Goal: Find specific page/section: Find specific page/section

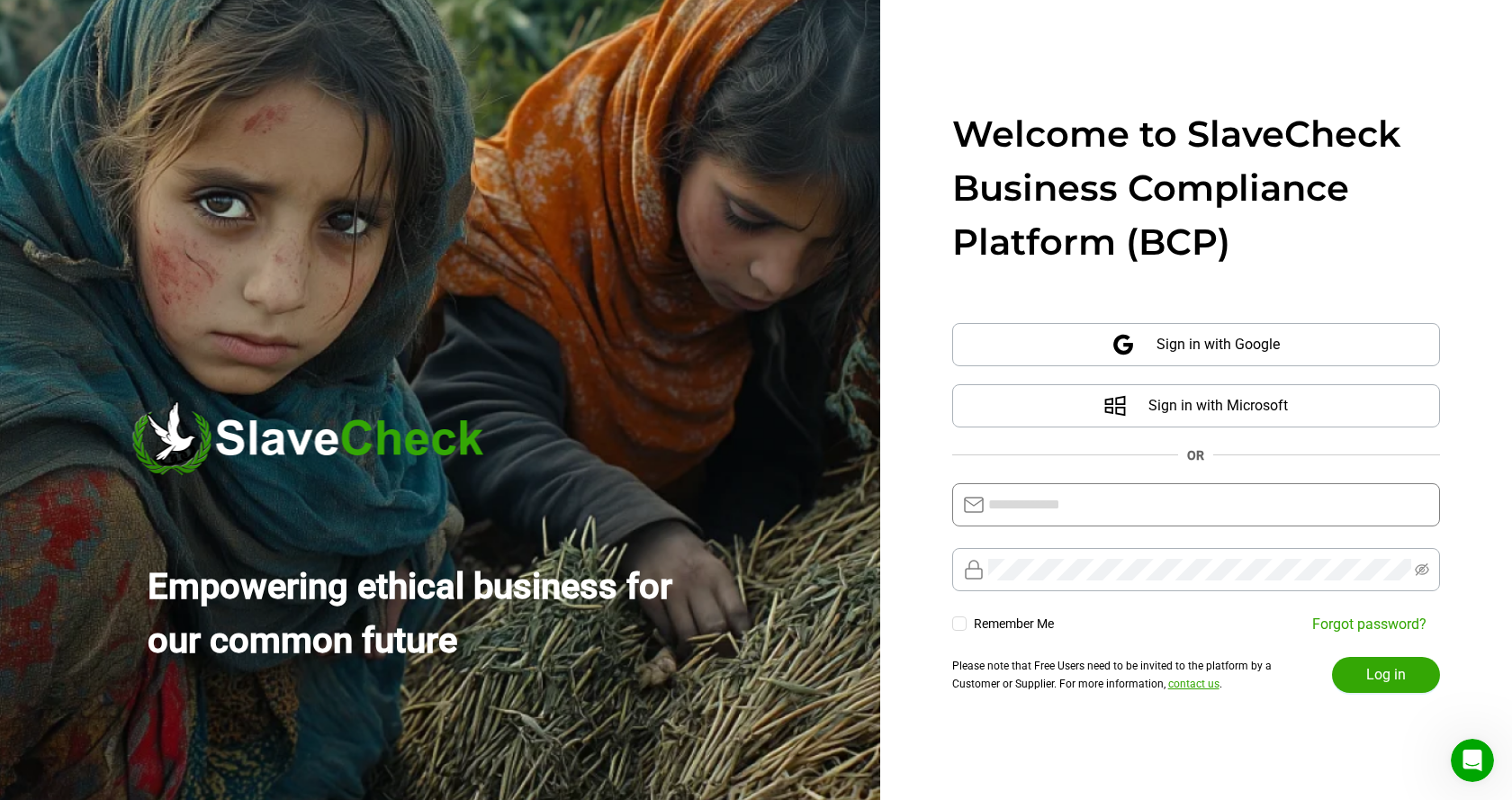
click at [1167, 496] on input "text" at bounding box center [1208, 505] width 441 height 22
type input "**********"
click at [1377, 674] on span "Log in" at bounding box center [1386, 674] width 40 height 22
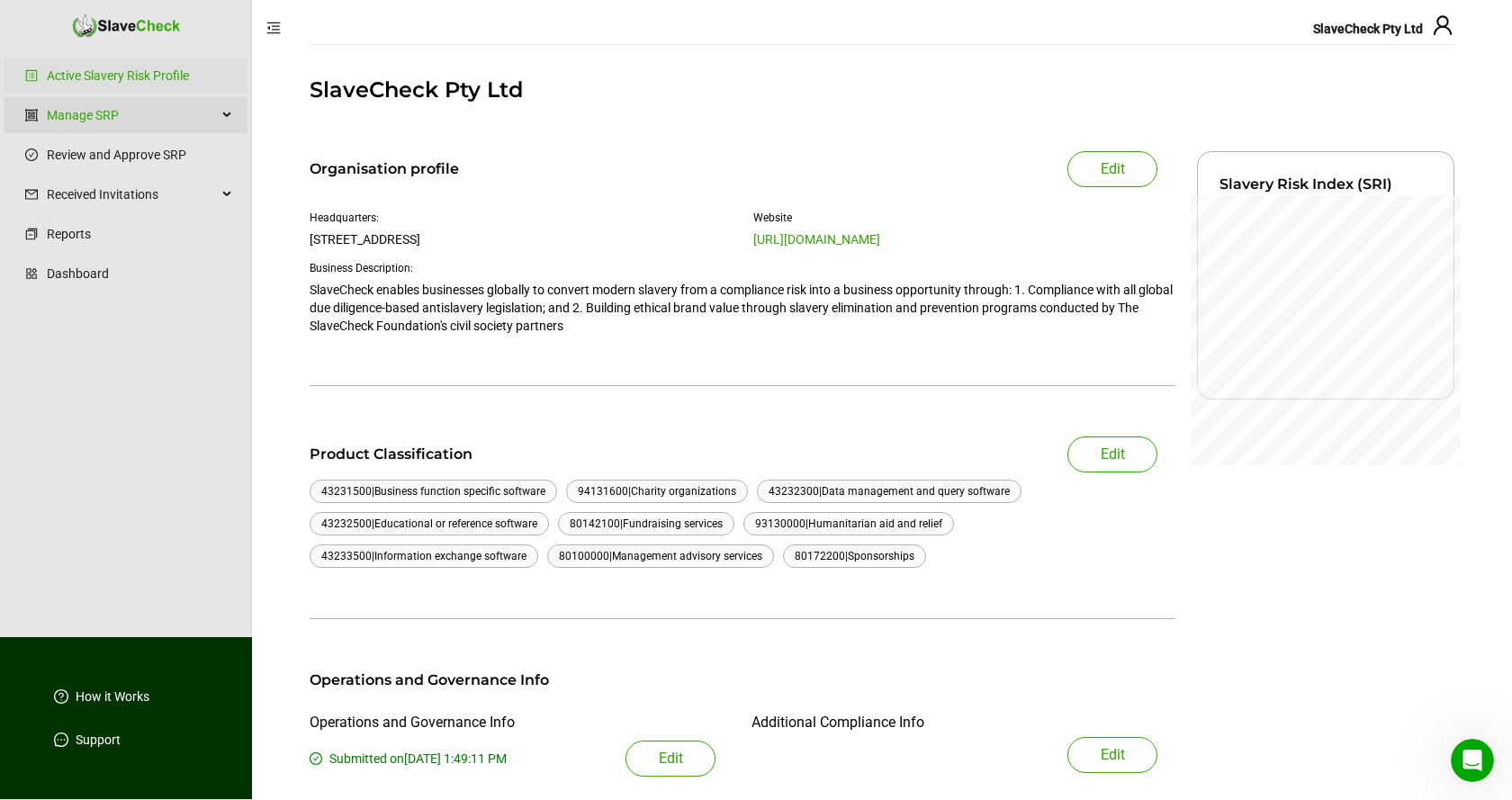
click at [231, 111] on div "Manage SRP" at bounding box center [126, 115] width 244 height 36
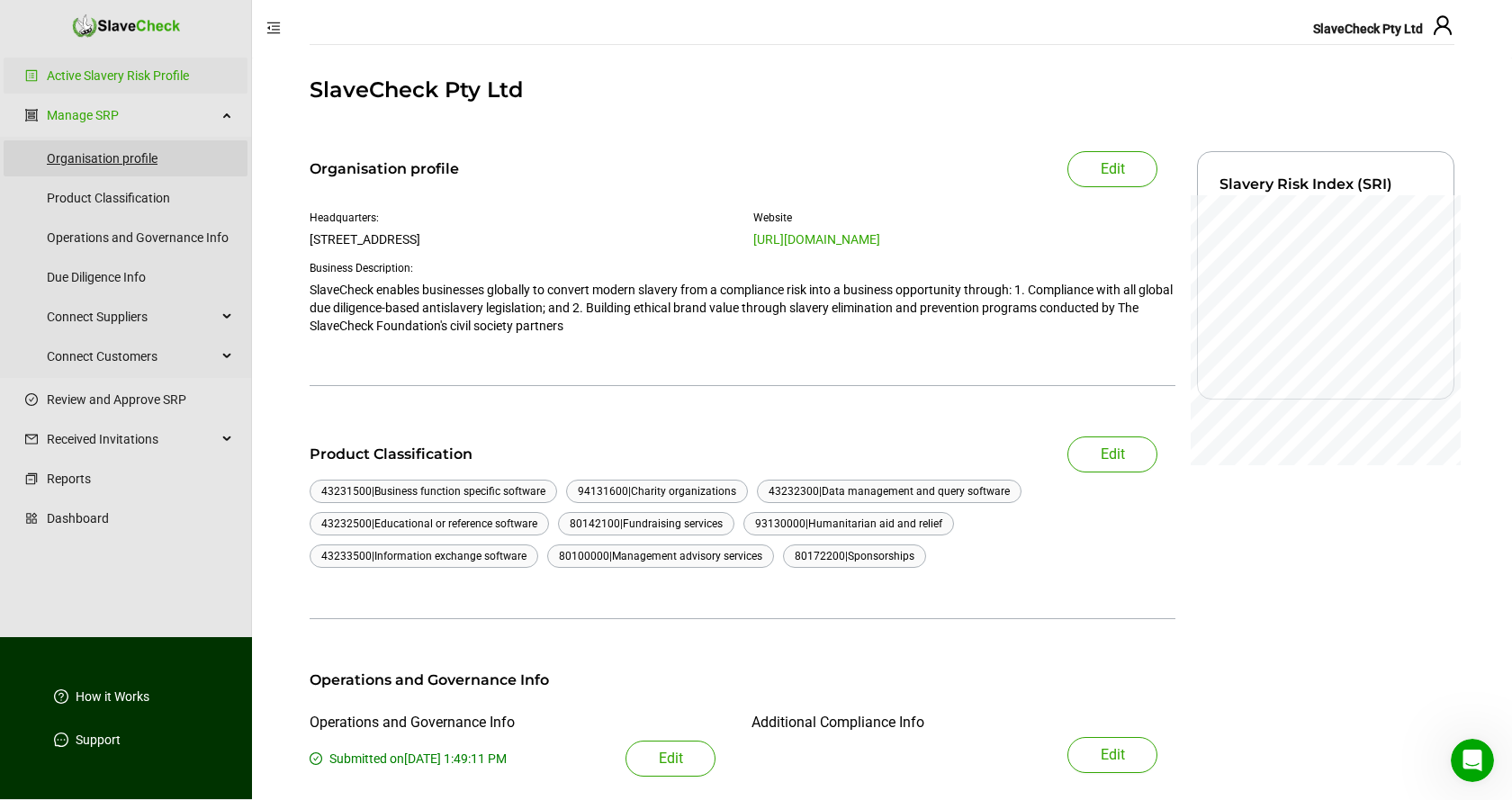
click at [112, 153] on link "Organisation profile" at bounding box center [140, 158] width 187 height 36
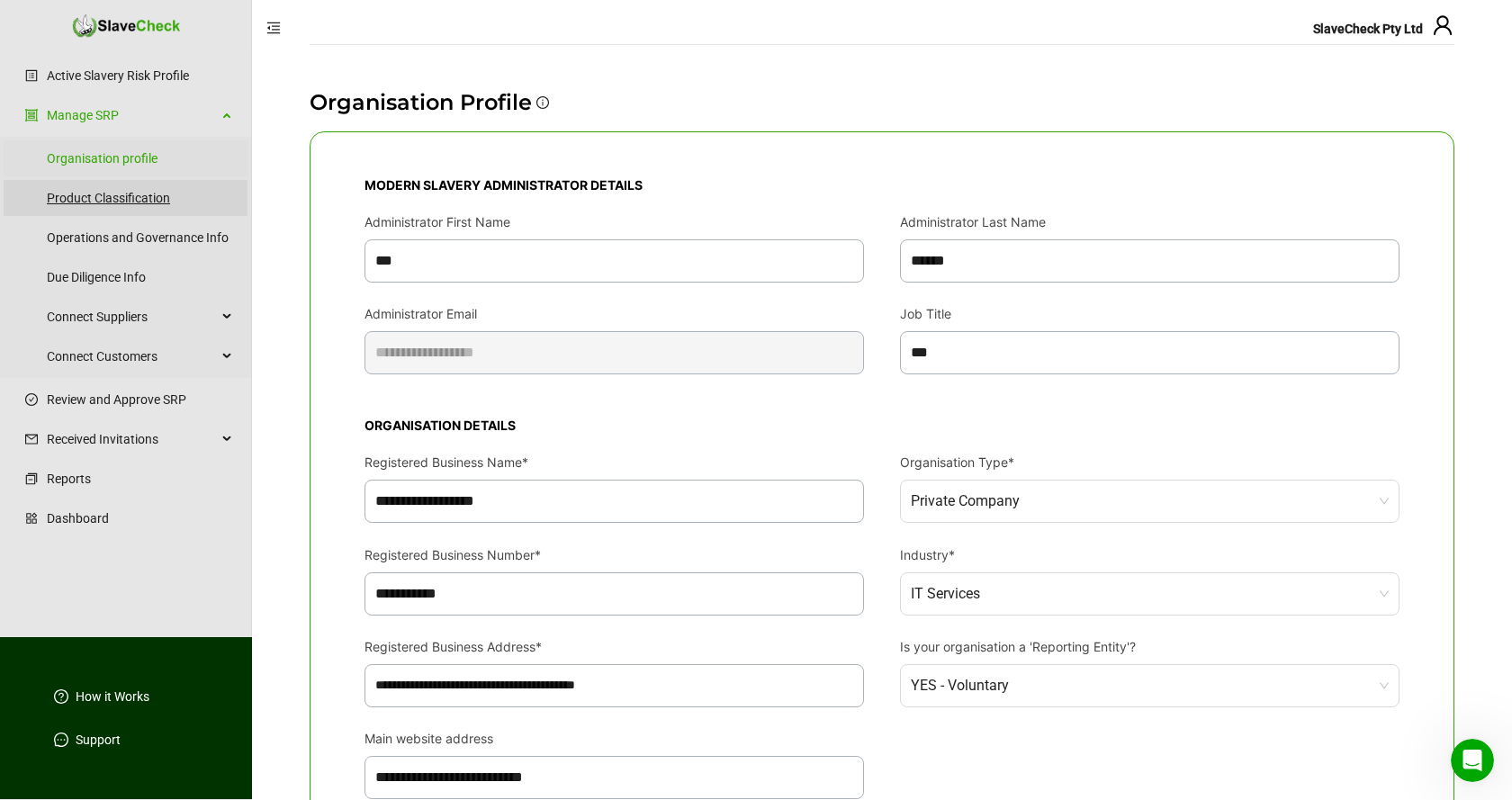
click at [125, 200] on link "Product Classification" at bounding box center [140, 198] width 187 height 36
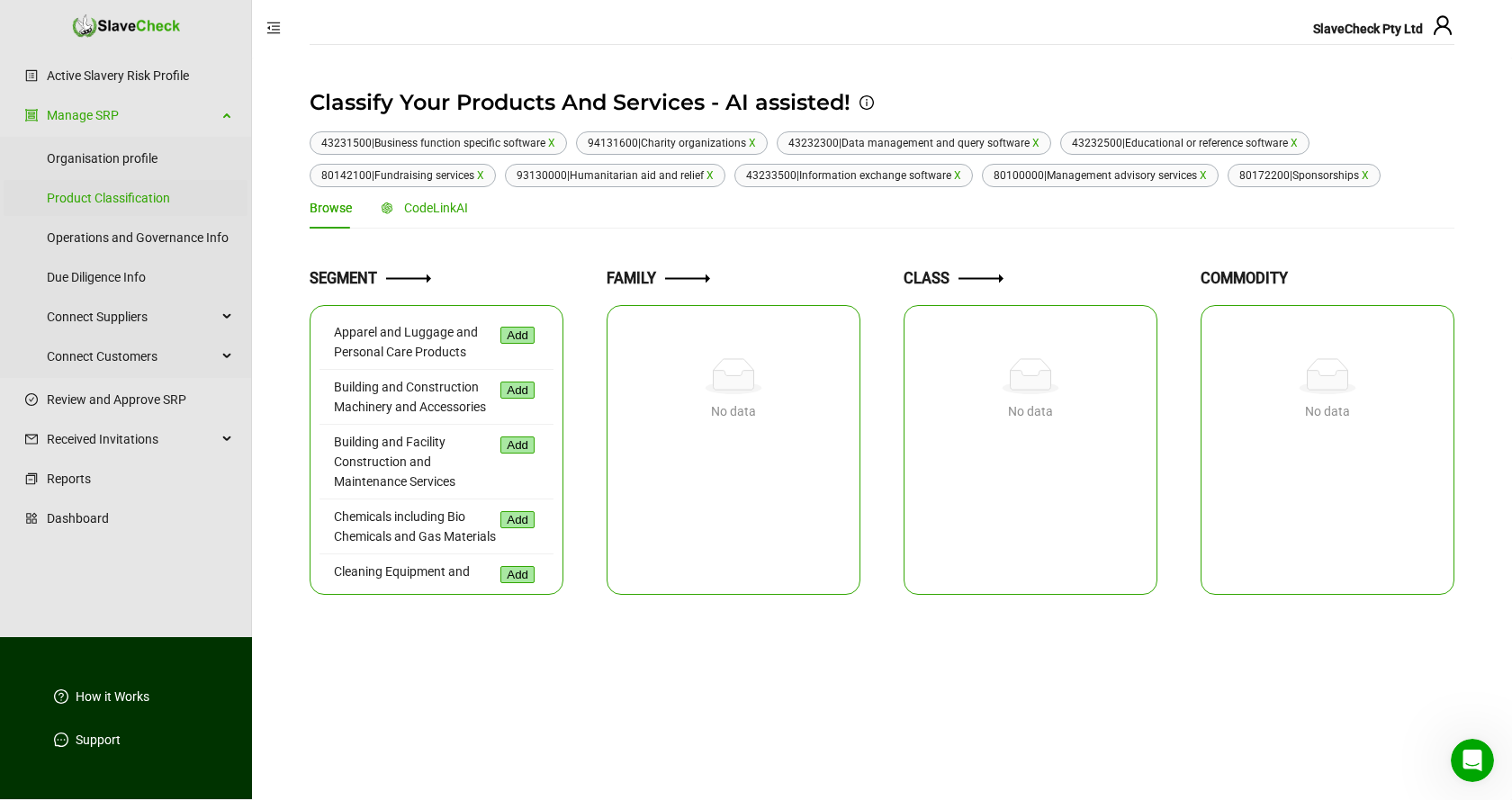
click at [441, 208] on span "CodeLinkAI" at bounding box center [435, 208] width 64 height 14
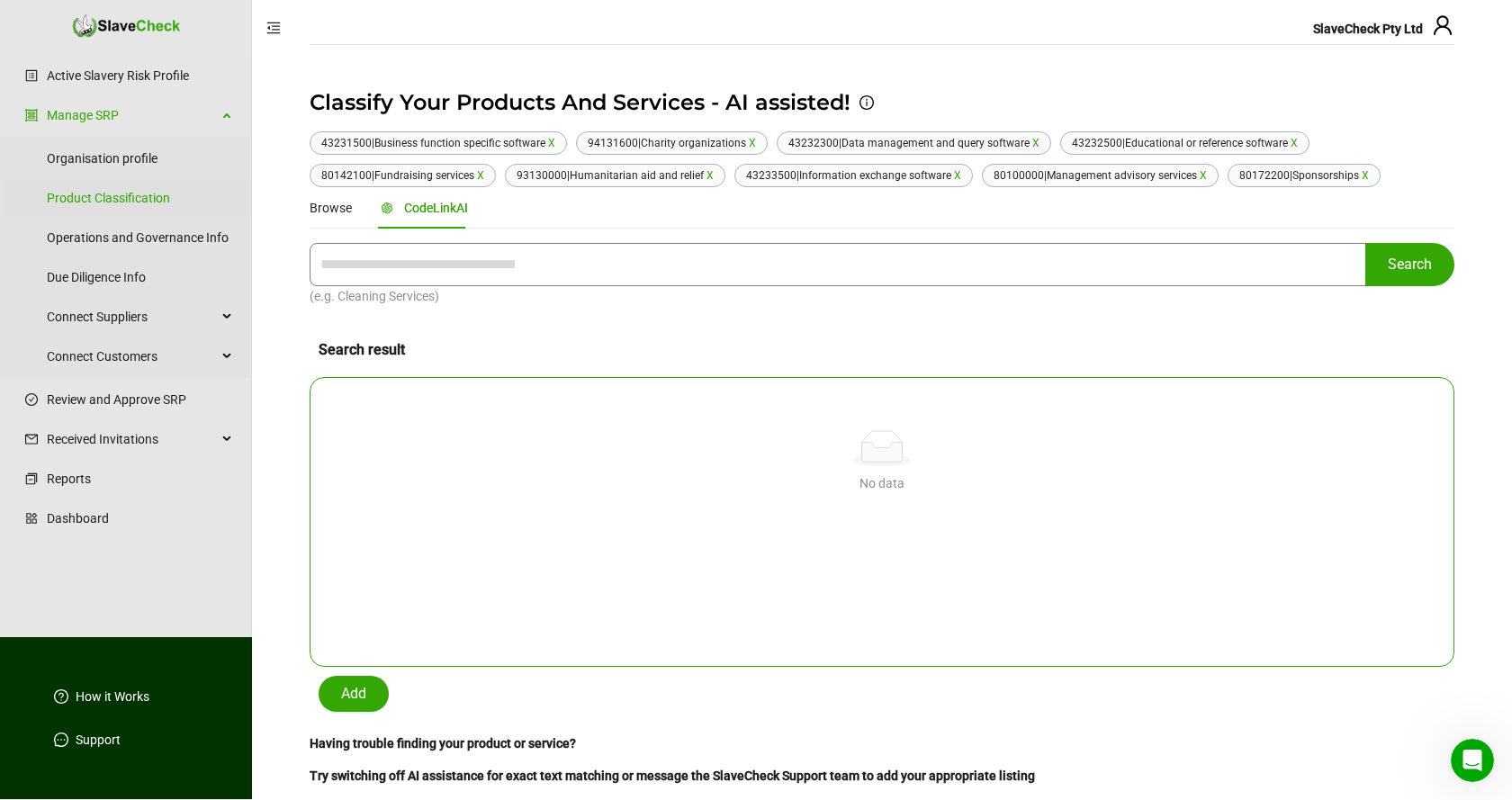
click at [595, 265] on input "text" at bounding box center [837, 264] width 1057 height 43
click at [1405, 260] on span "Search" at bounding box center [1410, 264] width 44 height 22
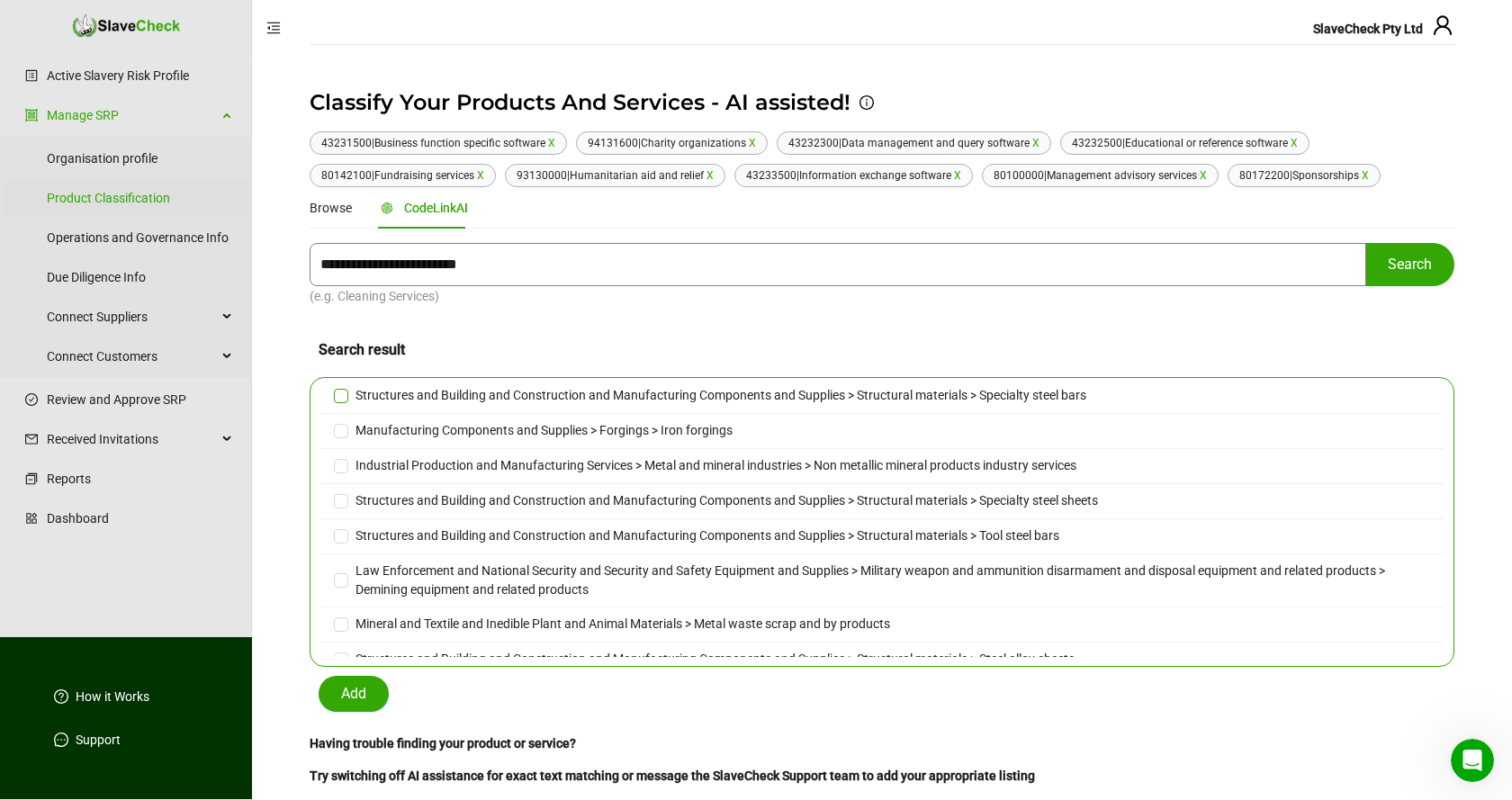
scroll to position [98, 0]
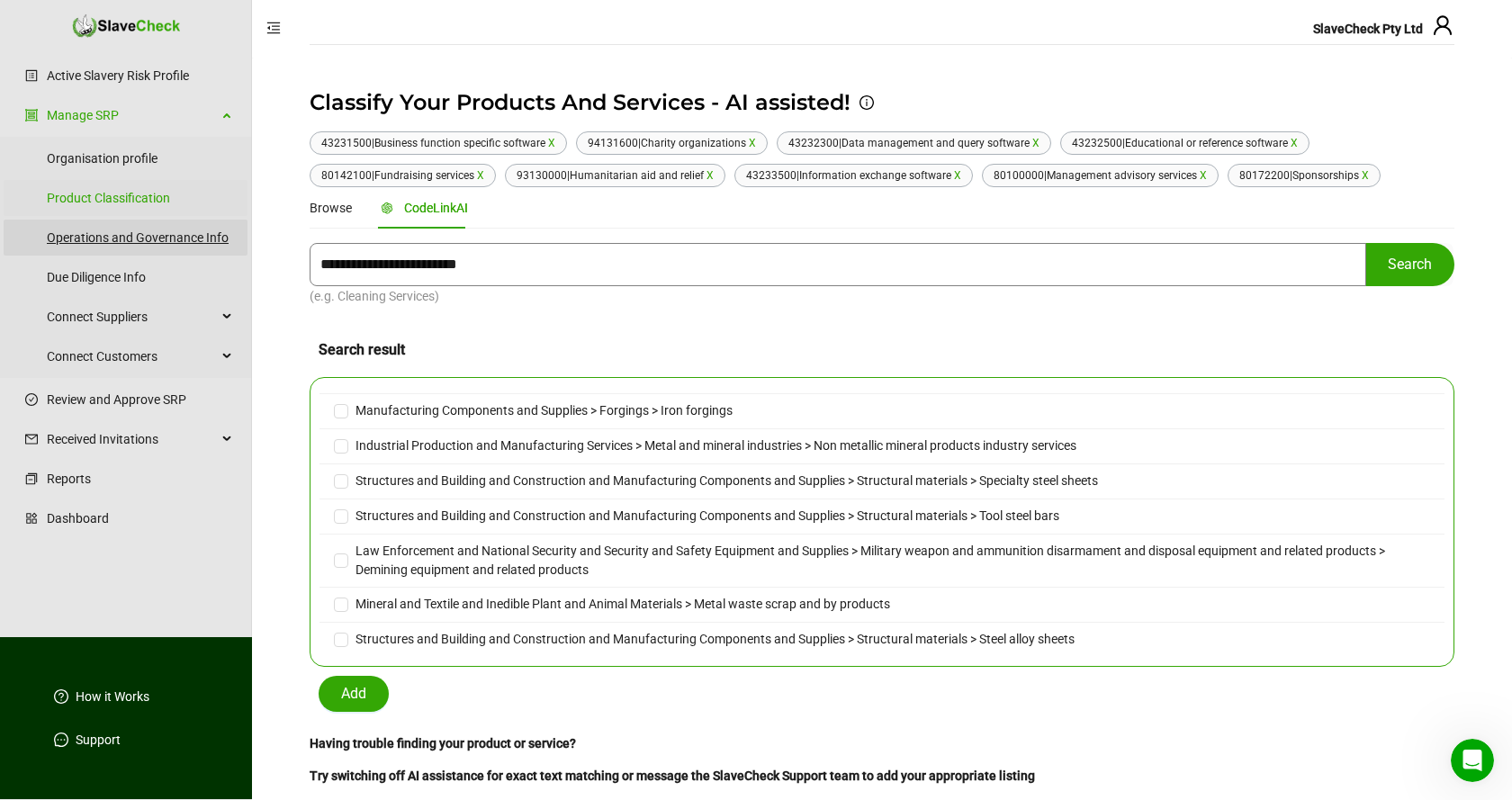
type input "**********"
click at [99, 236] on link "Operations and Governance Info" at bounding box center [140, 237] width 187 height 36
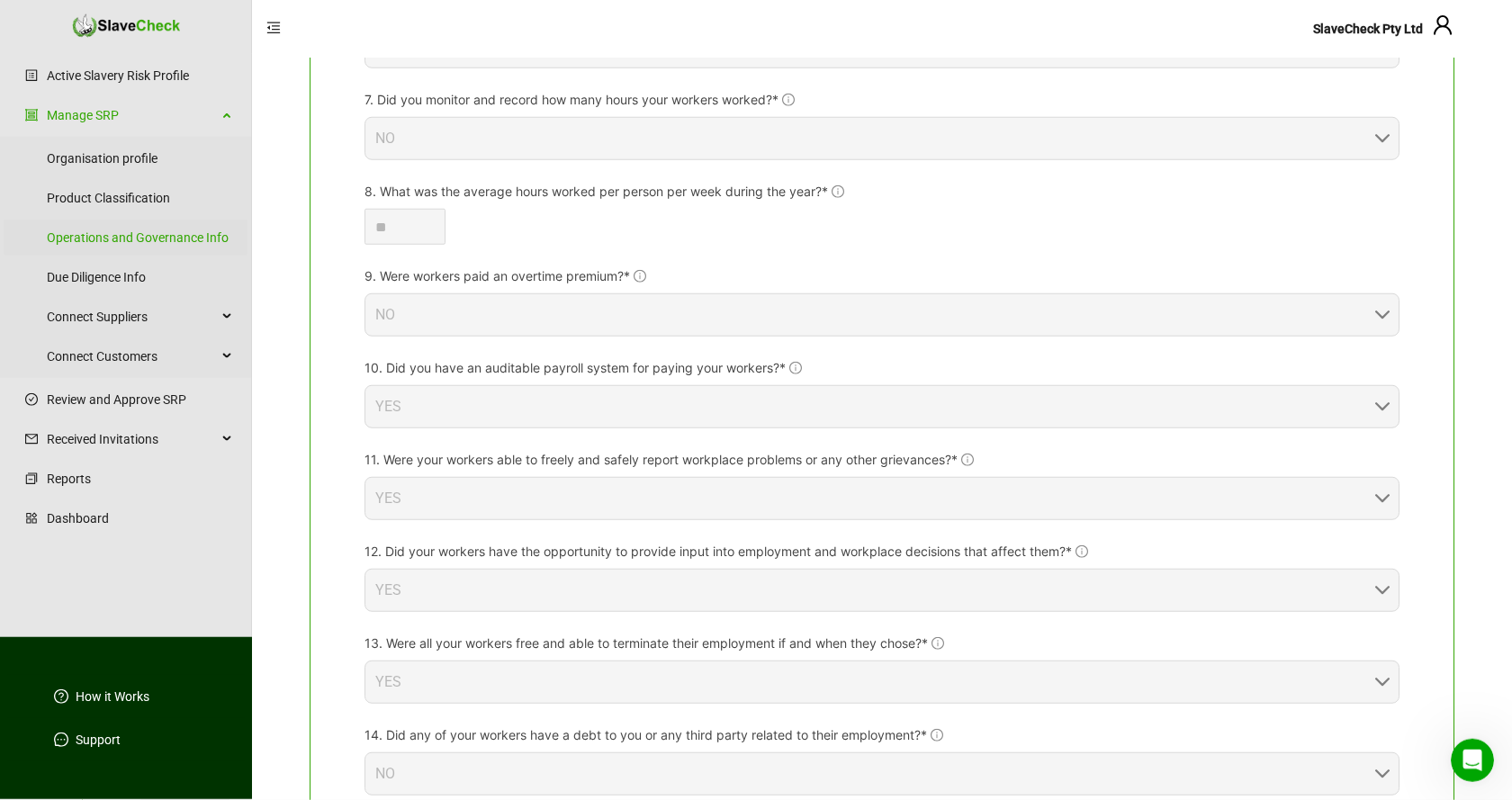
scroll to position [1101, 0]
click at [108, 277] on link "Due Diligence Info" at bounding box center [140, 277] width 187 height 36
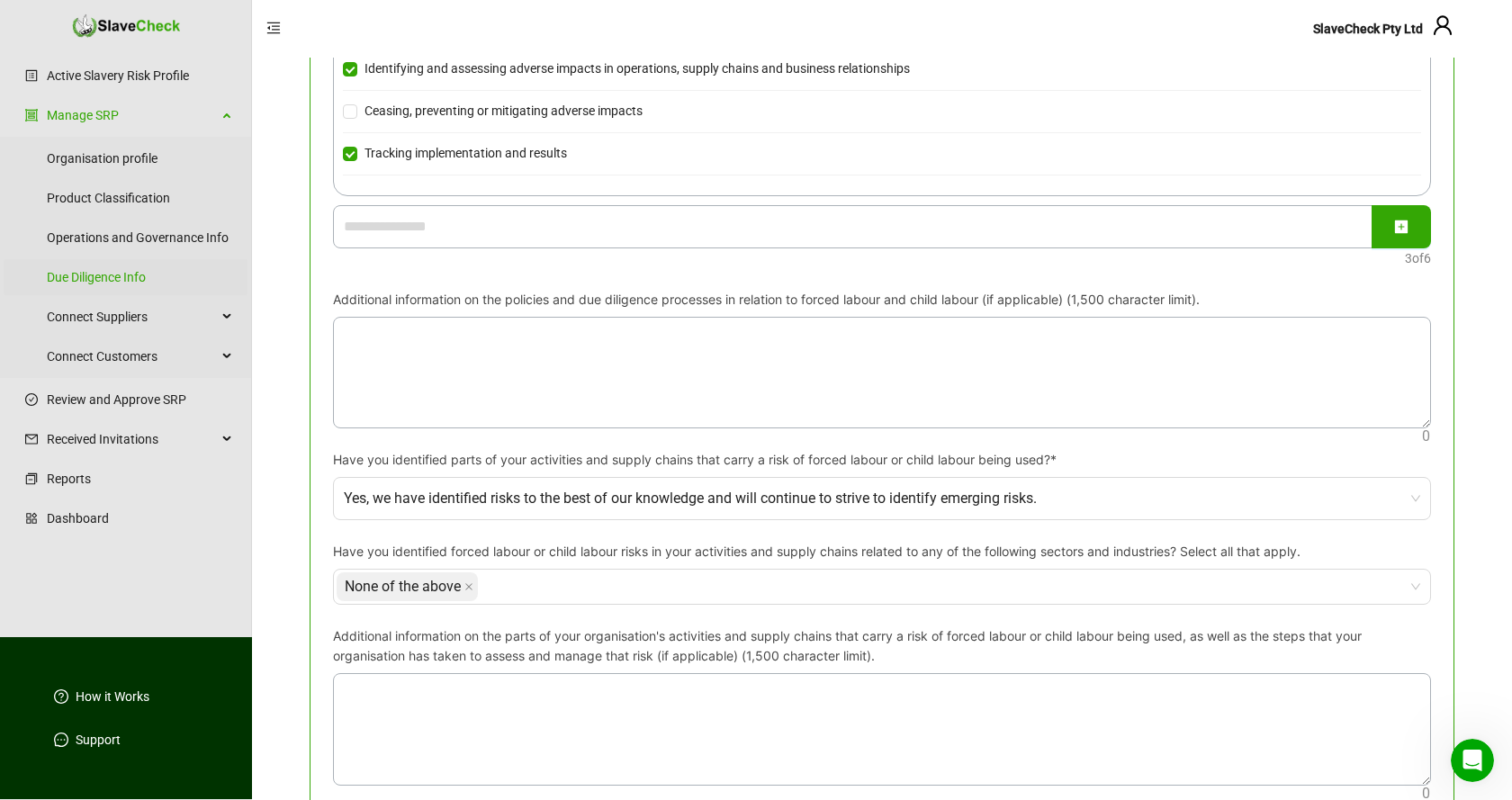
scroll to position [1101, 0]
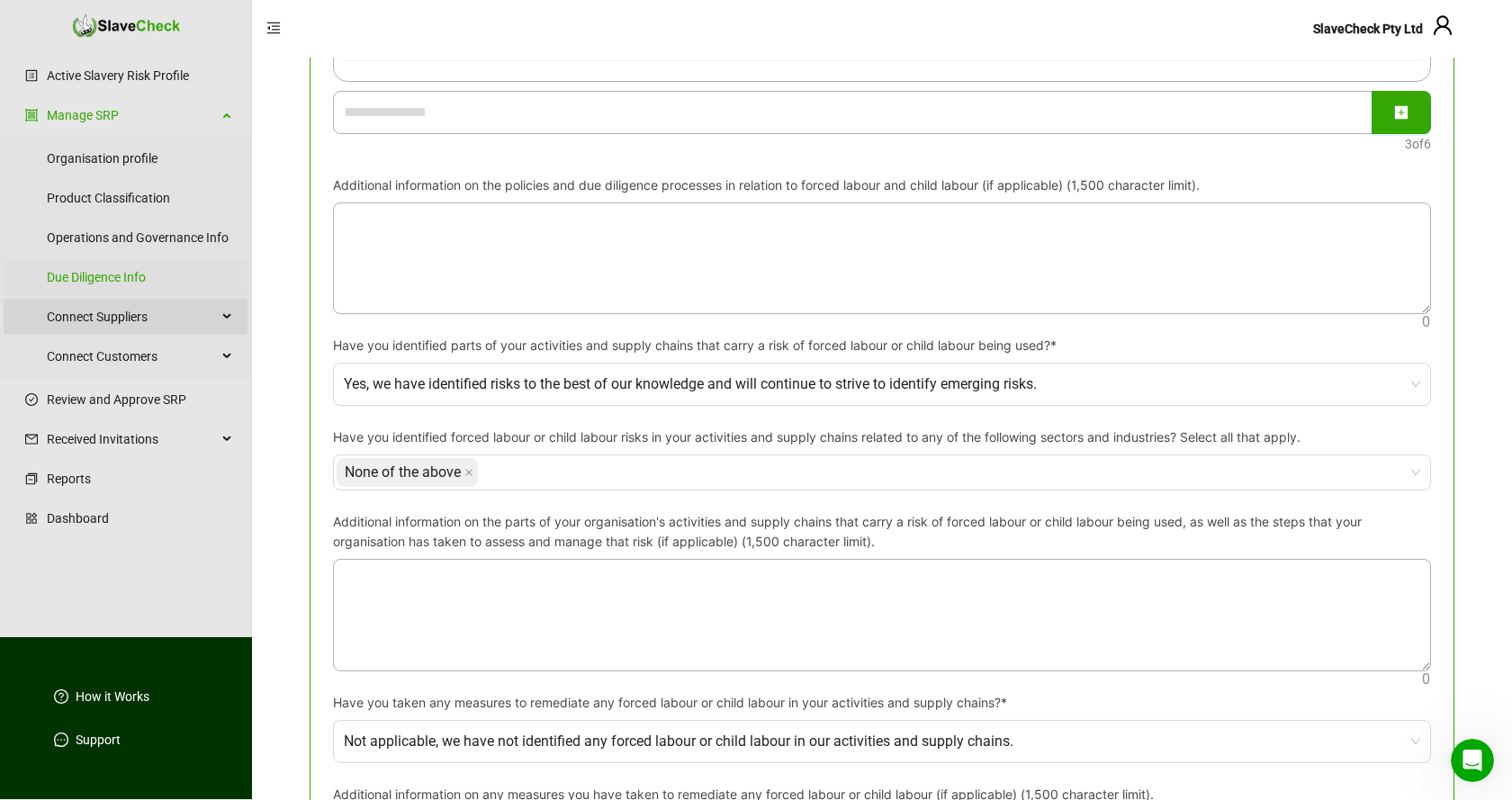
click at [100, 316] on span "Connect Suppliers" at bounding box center [131, 317] width 171 height 36
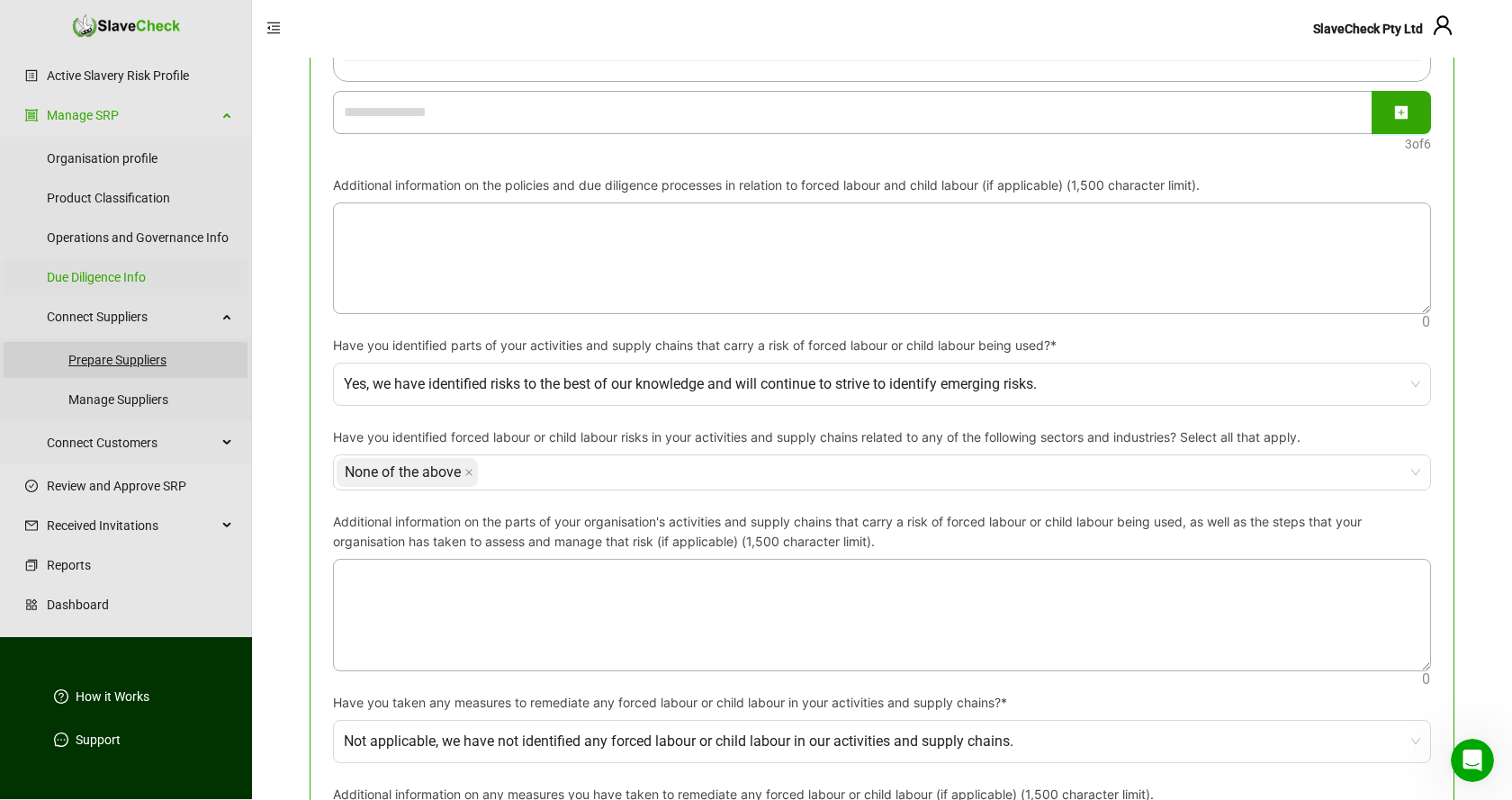
click at [101, 363] on link "Prepare Suppliers" at bounding box center [151, 360] width 165 height 36
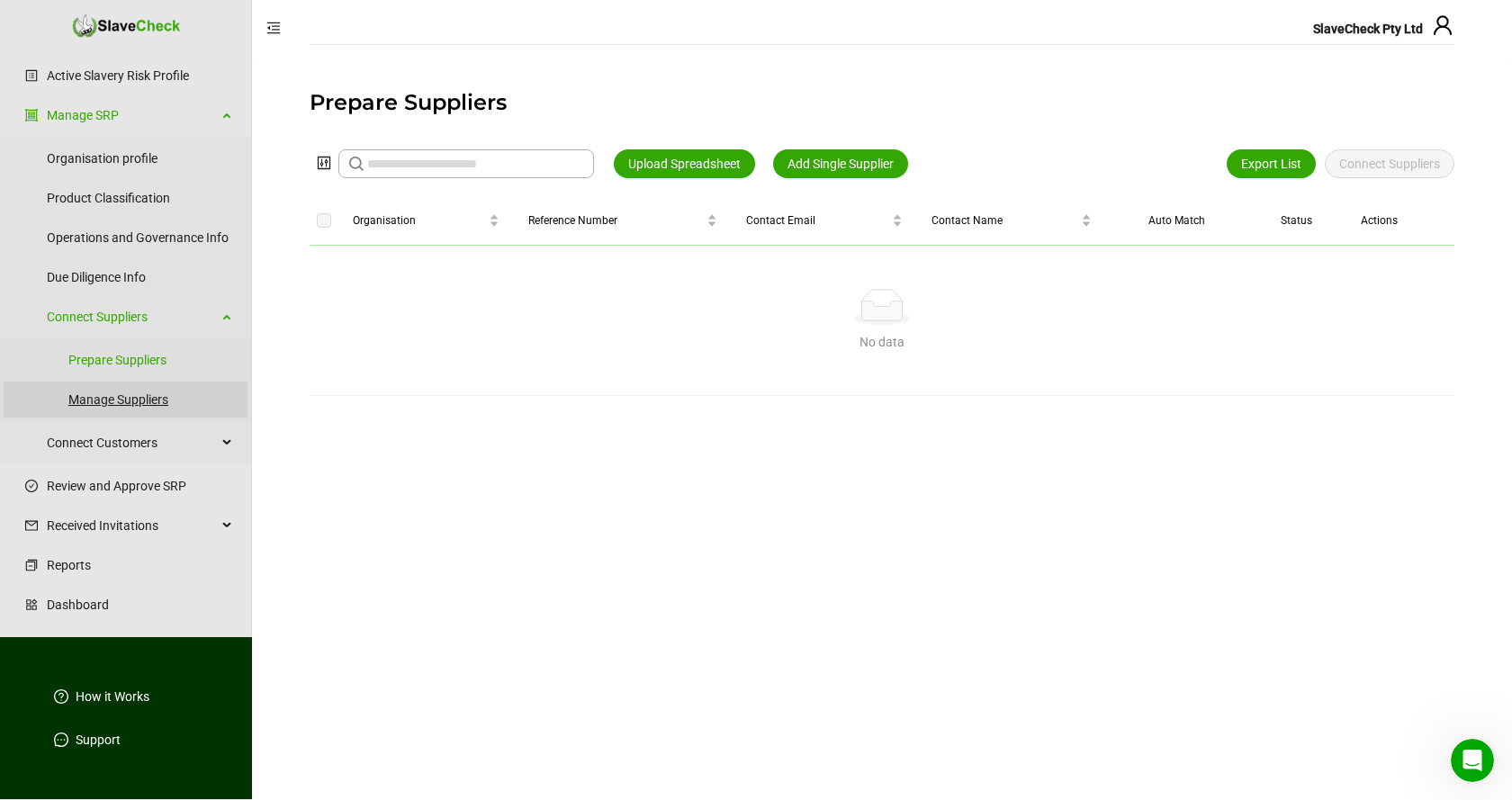
click at [129, 398] on link "Manage Suppliers" at bounding box center [151, 400] width 165 height 36
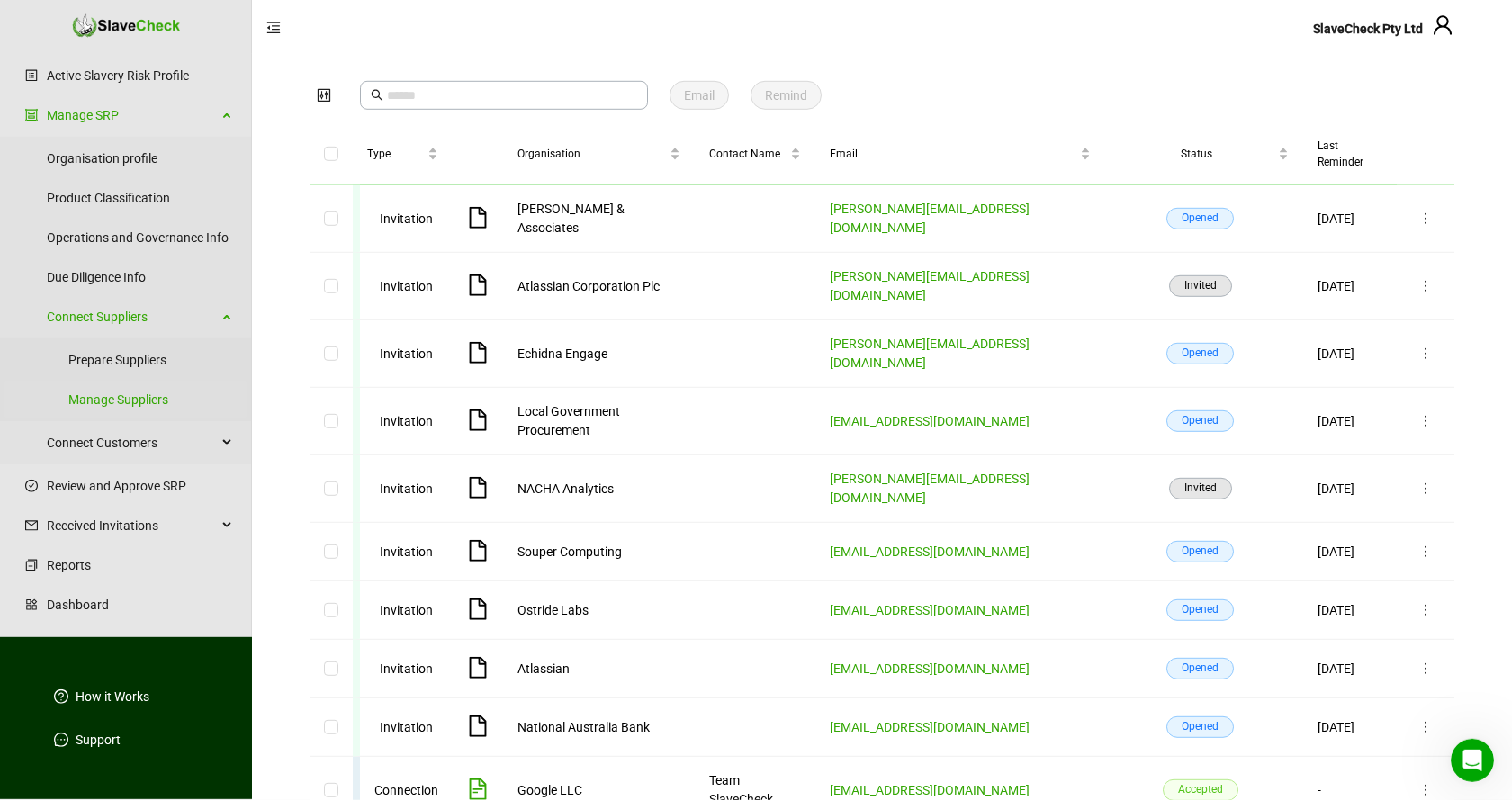
scroll to position [90, 0]
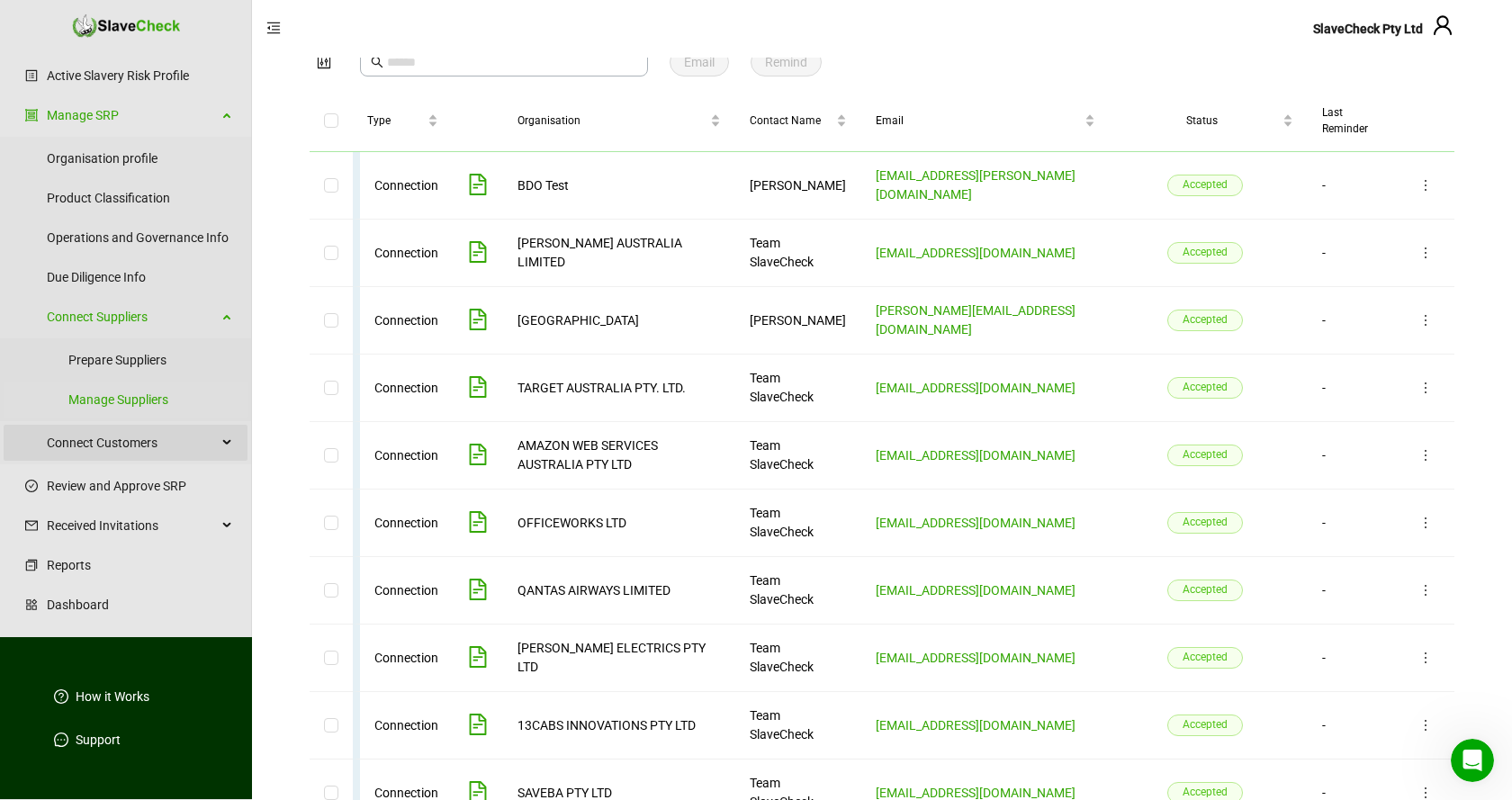
click at [124, 442] on span "Connect Customers" at bounding box center [131, 443] width 171 height 36
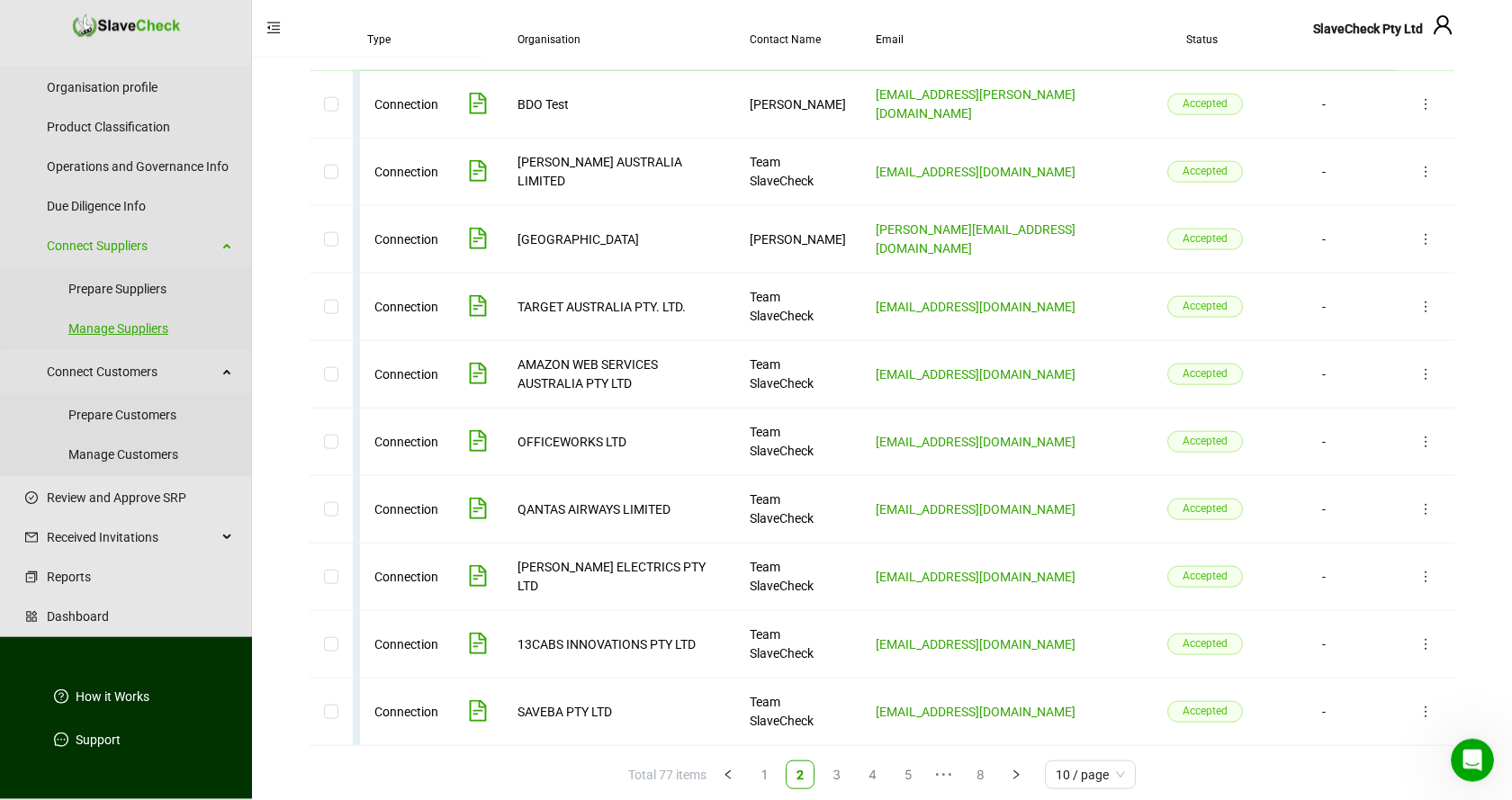
scroll to position [184, 0]
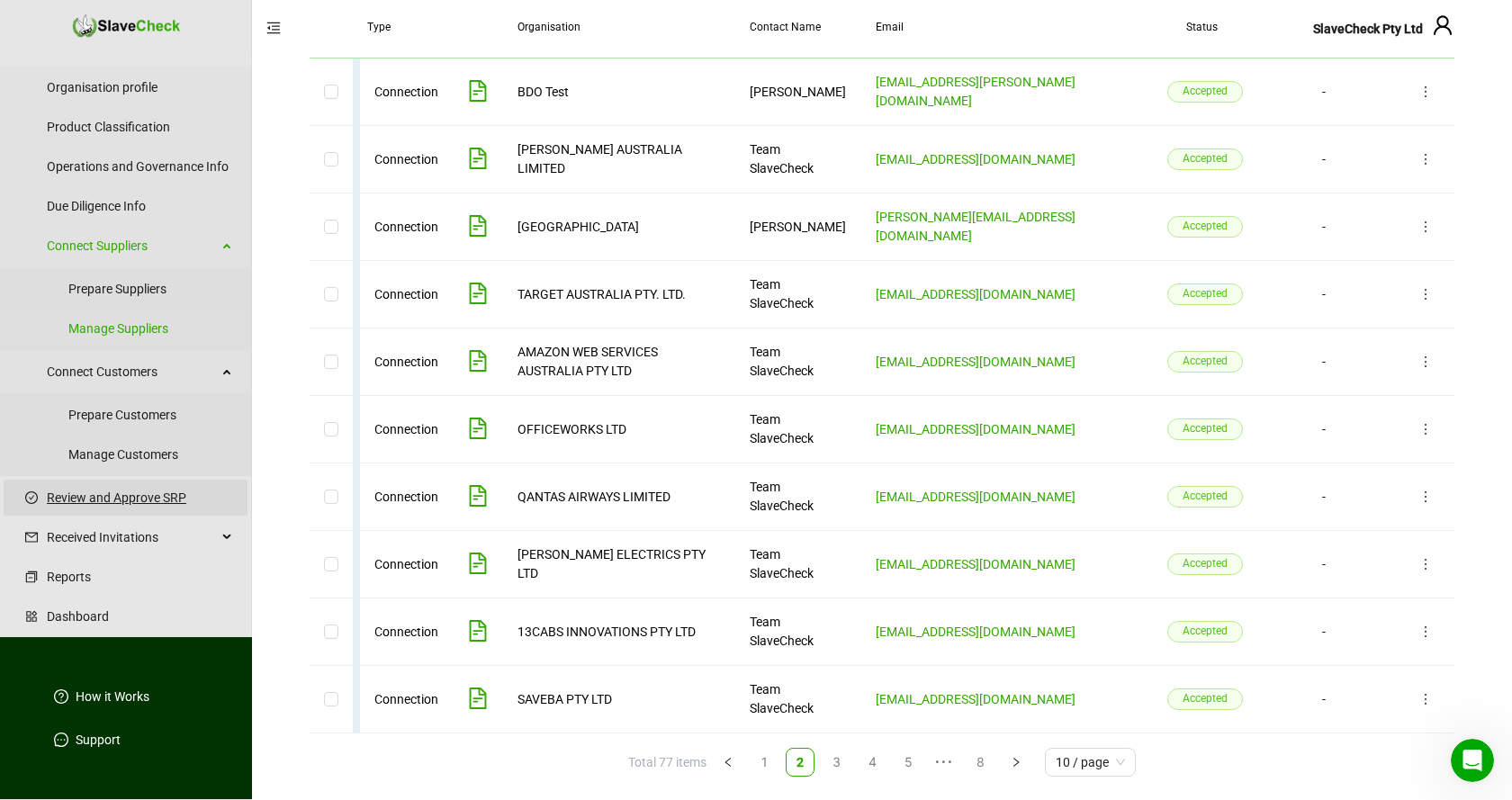
click at [140, 496] on link "Review and Approve SRP" at bounding box center [140, 497] width 187 height 36
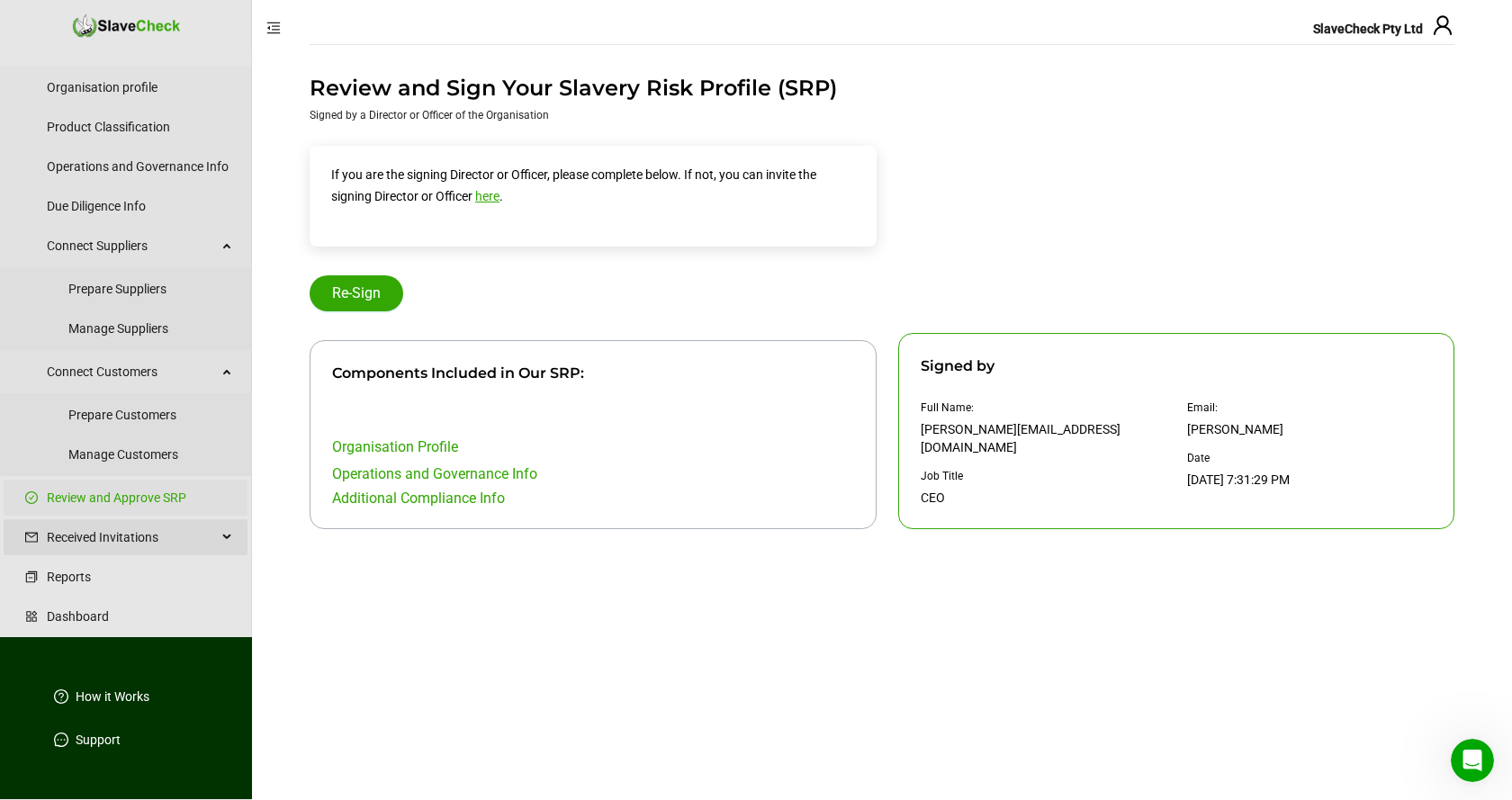
click at [93, 540] on span "Received Invitations" at bounding box center [131, 537] width 171 height 36
click at [111, 580] on link "Manage Invitations" at bounding box center [140, 579] width 187 height 36
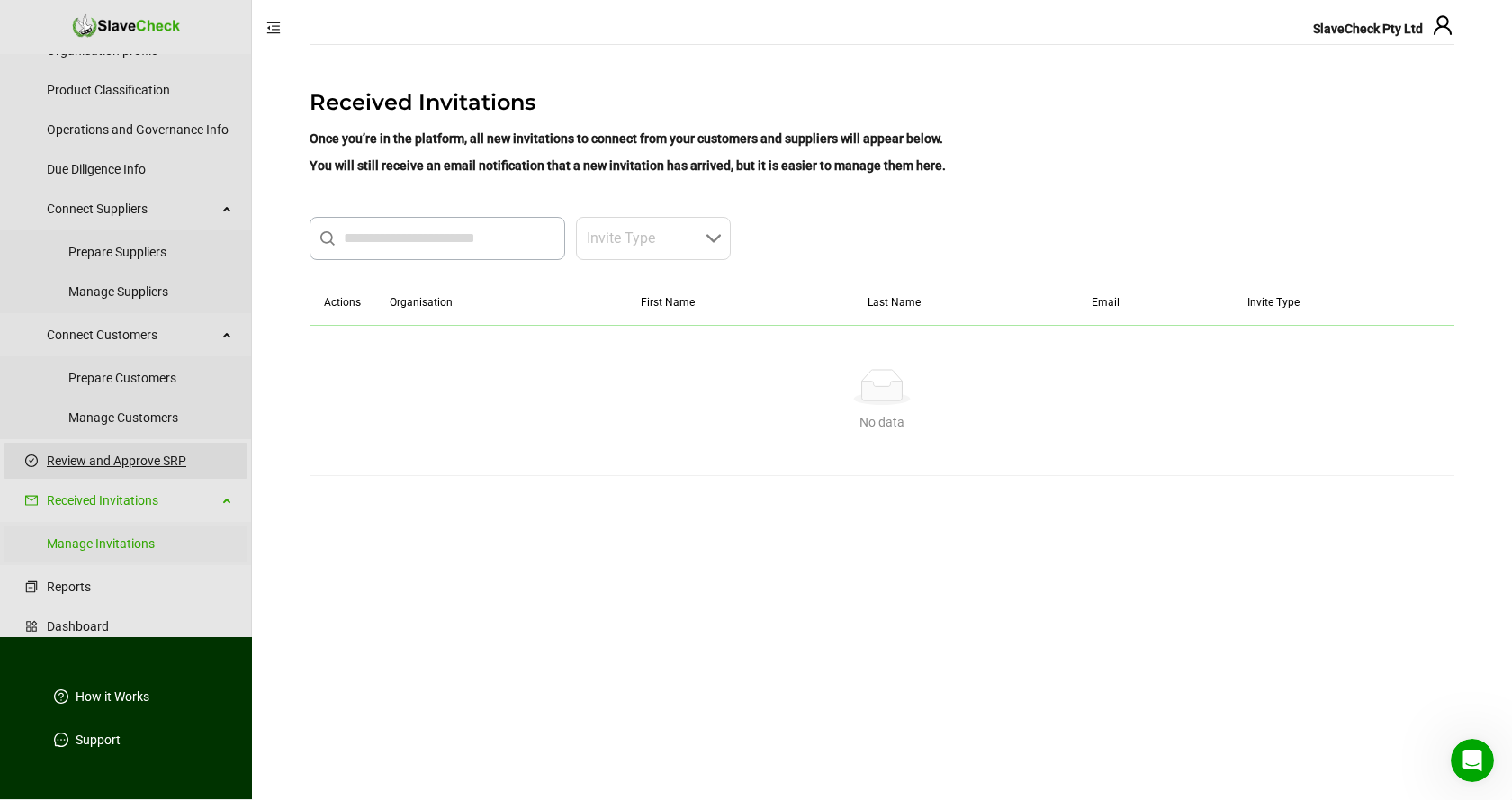
scroll to position [119, 0]
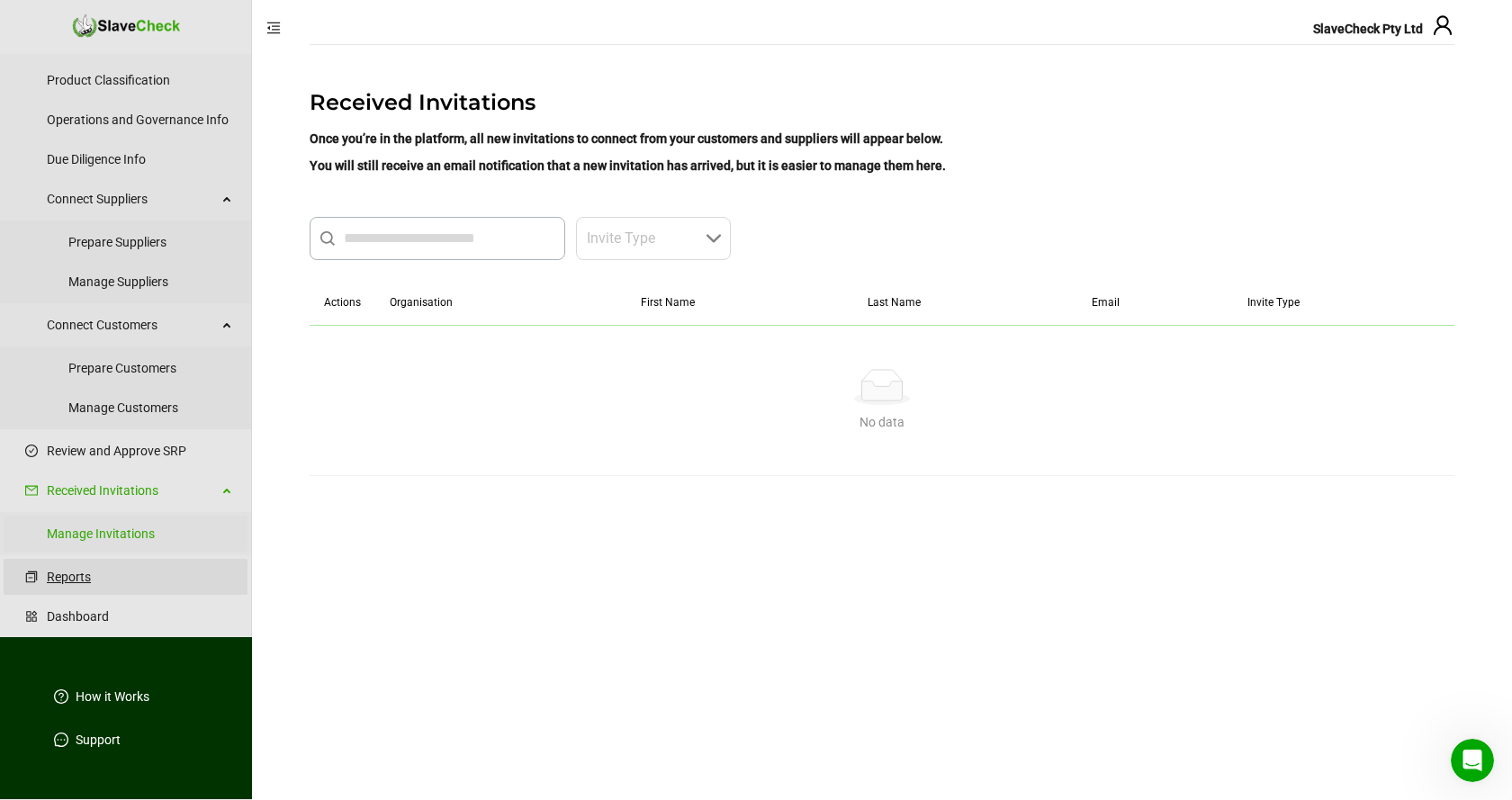
click at [68, 573] on link "Reports" at bounding box center [140, 577] width 187 height 36
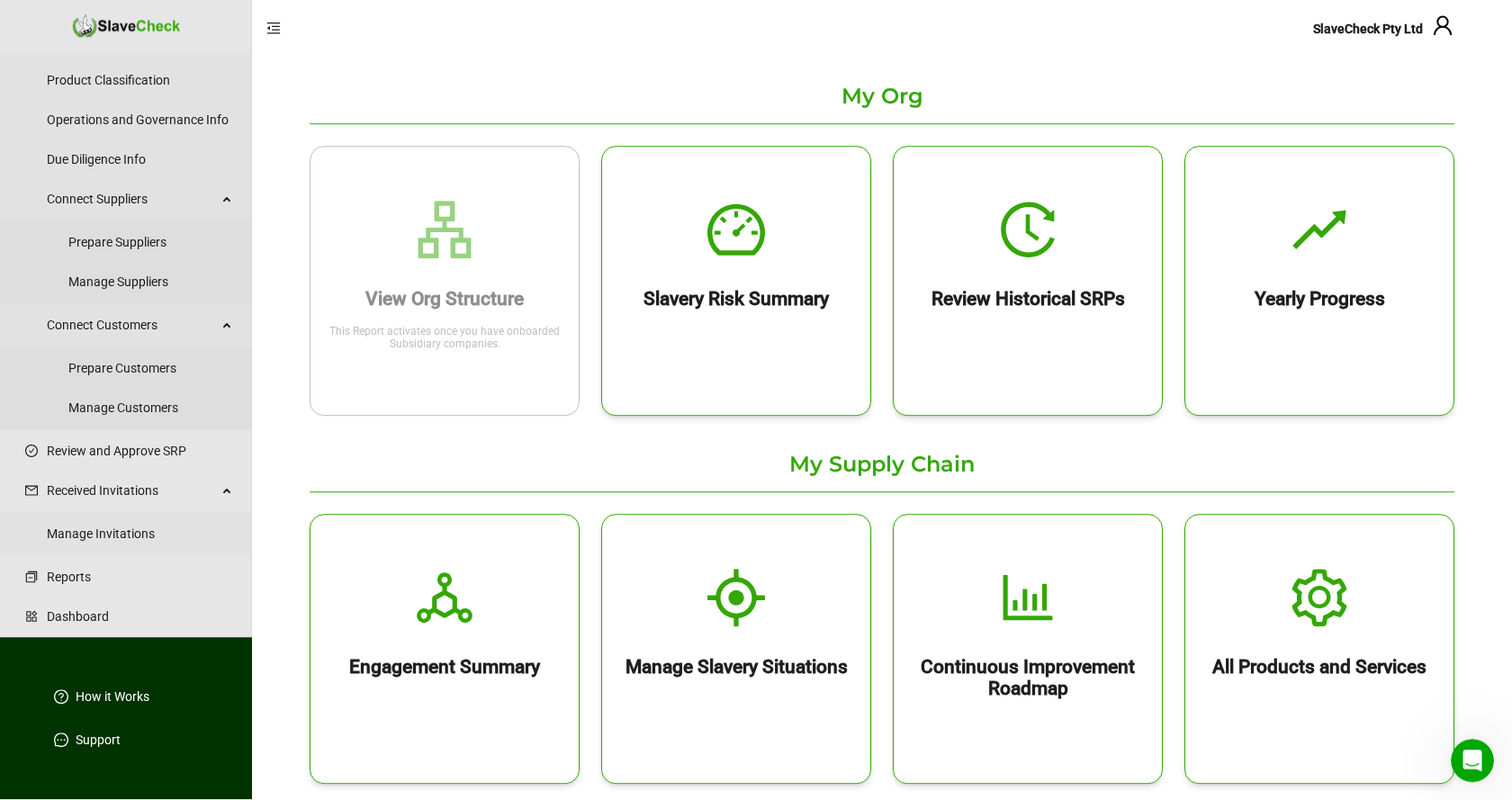
scroll to position [184, 0]
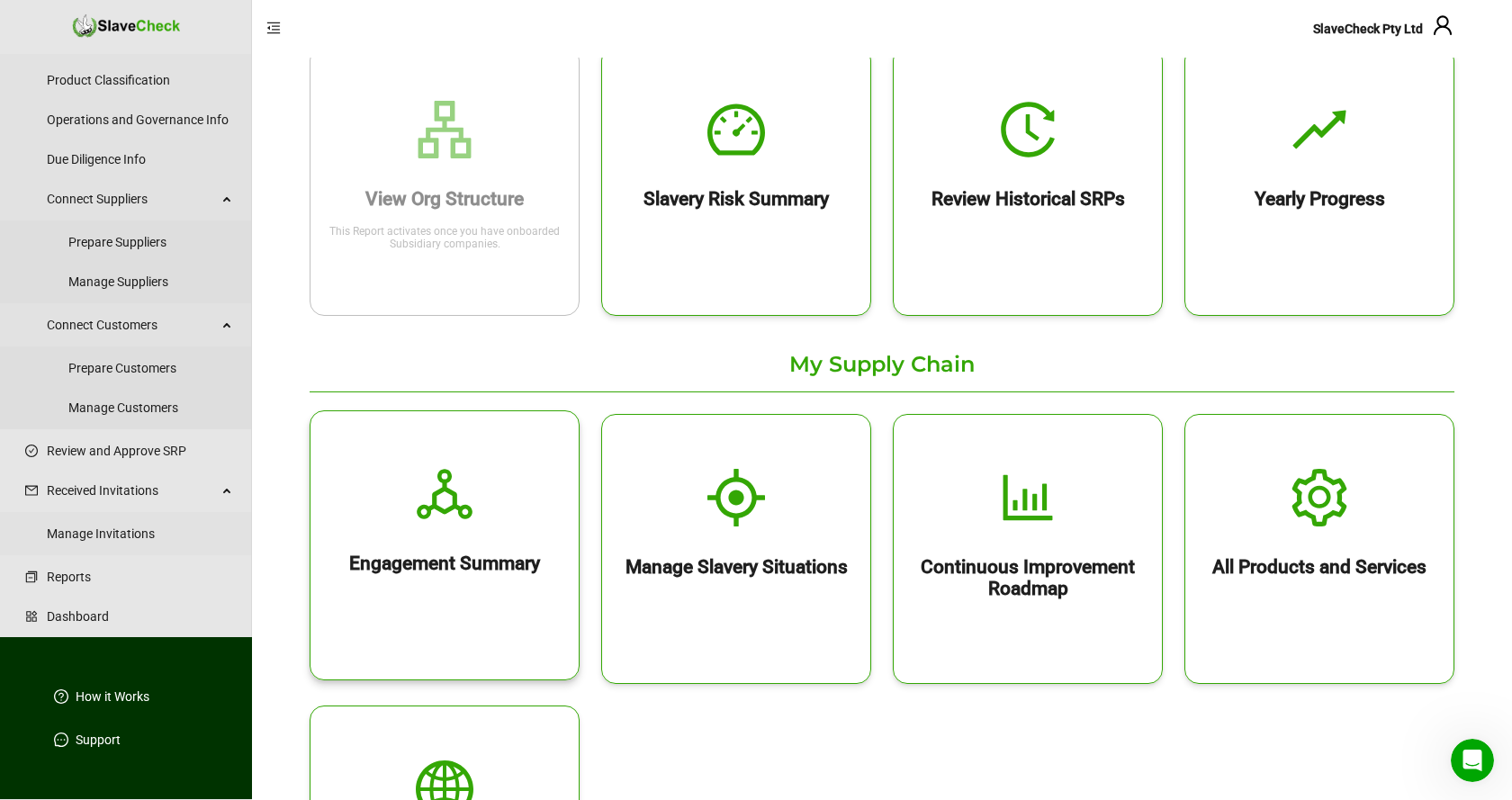
click at [447, 500] on icon "deployment-unit" at bounding box center [444, 493] width 57 height 57
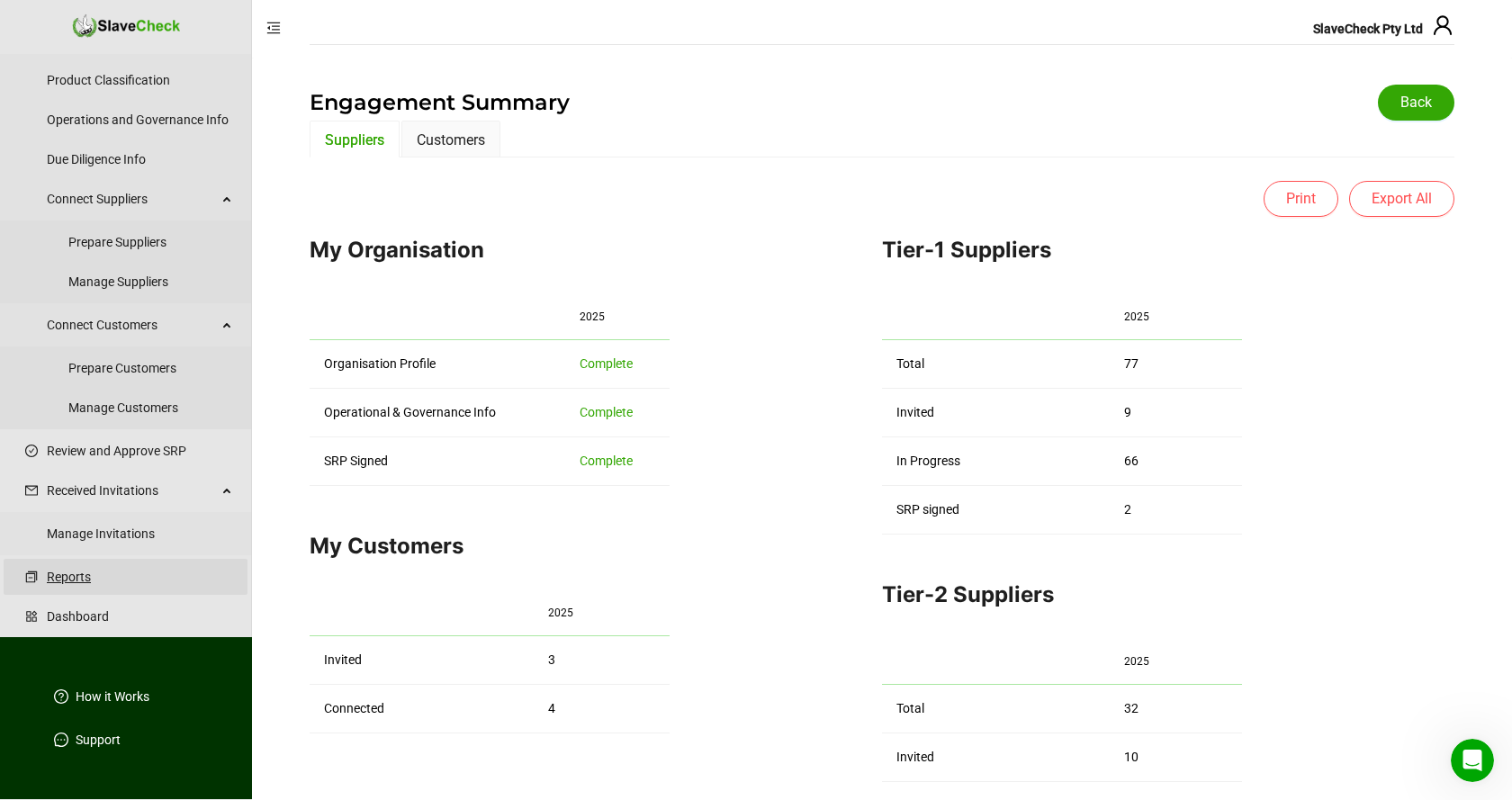
click at [71, 576] on link "Reports" at bounding box center [140, 577] width 187 height 36
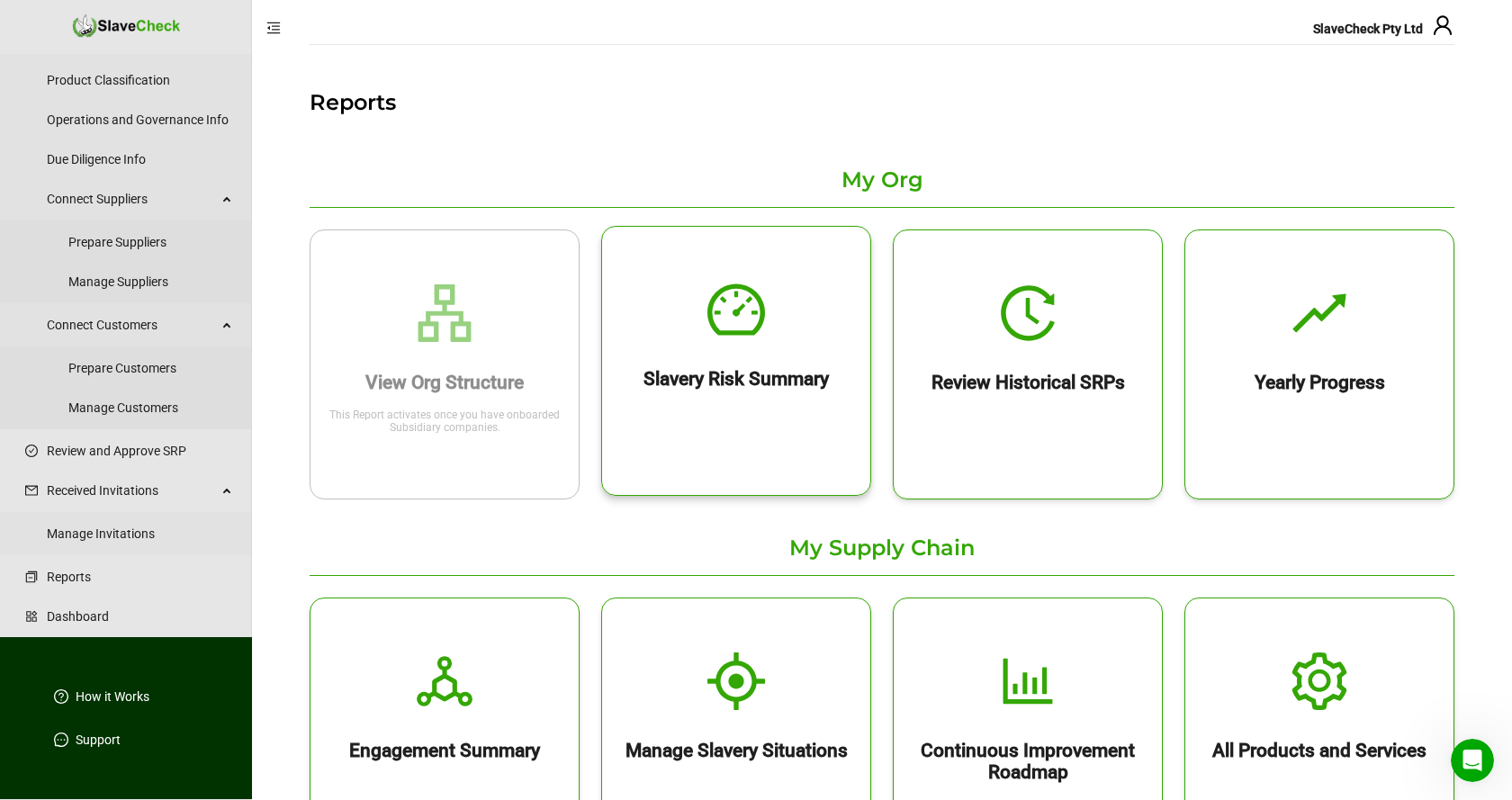
click at [739, 310] on icon "dashboard" at bounding box center [736, 310] width 57 height 51
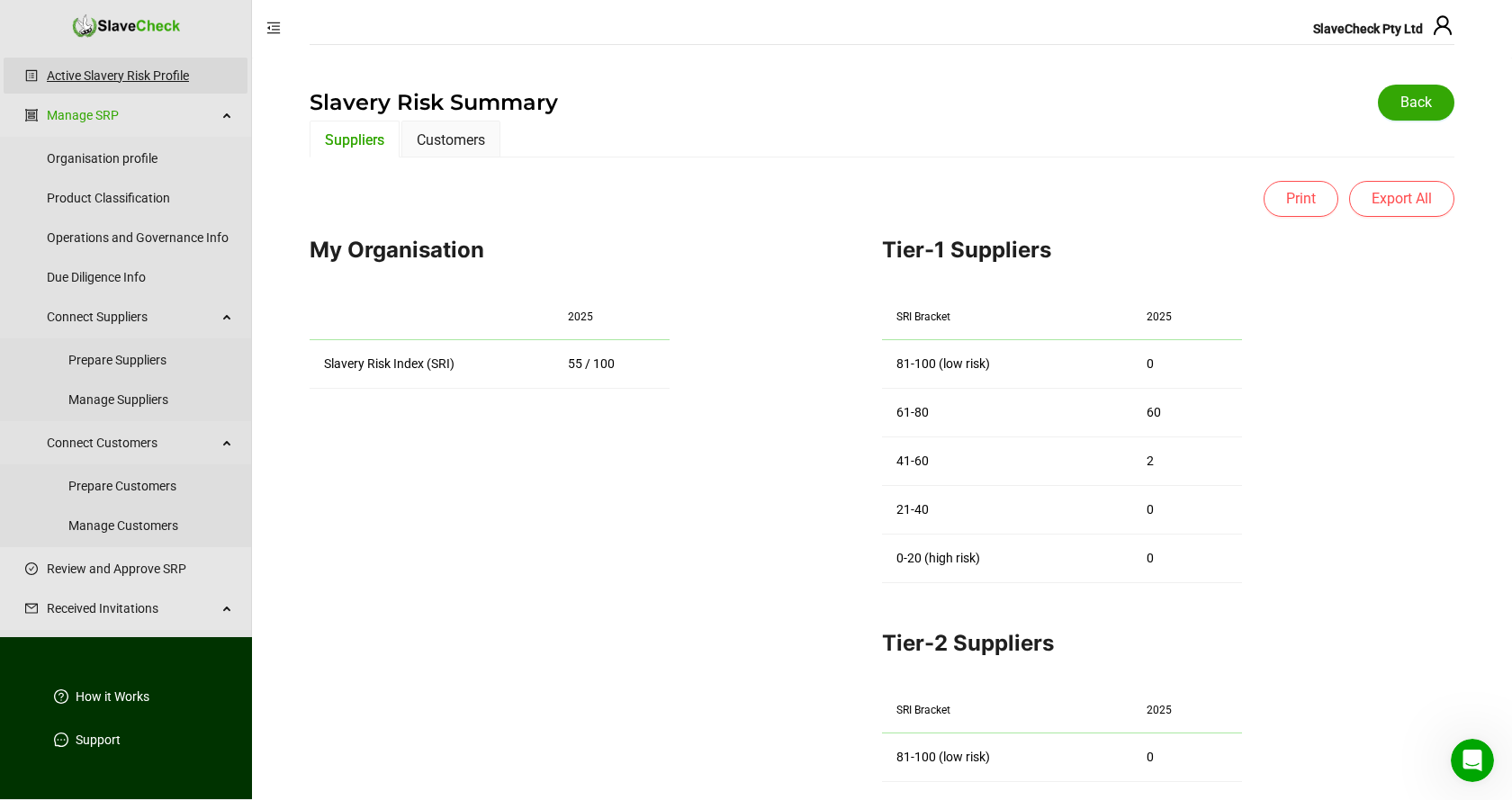
click at [122, 73] on link "Active Slavery Risk Profile" at bounding box center [140, 75] width 187 height 36
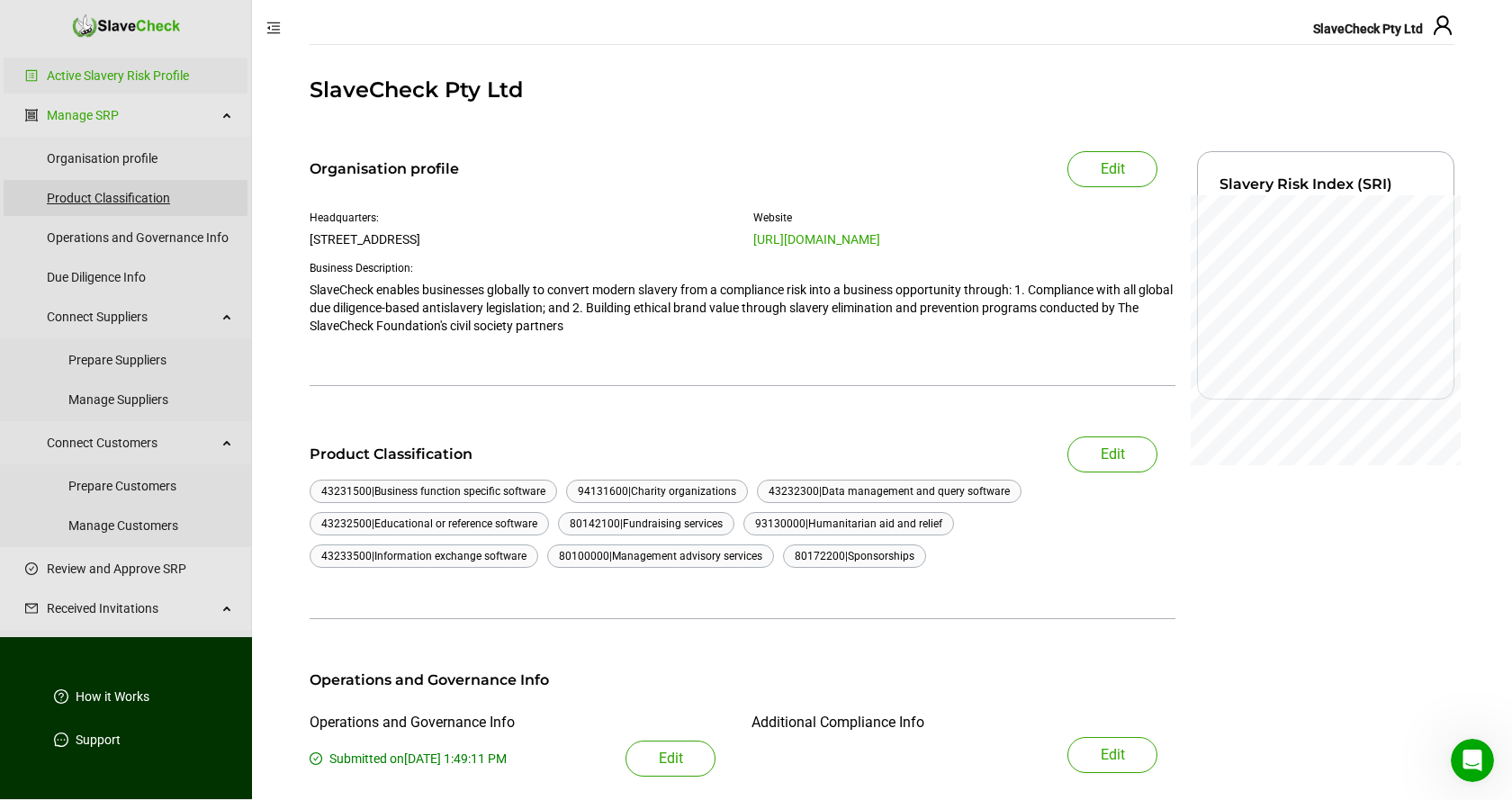
click at [119, 198] on link "Product Classification" at bounding box center [140, 198] width 187 height 36
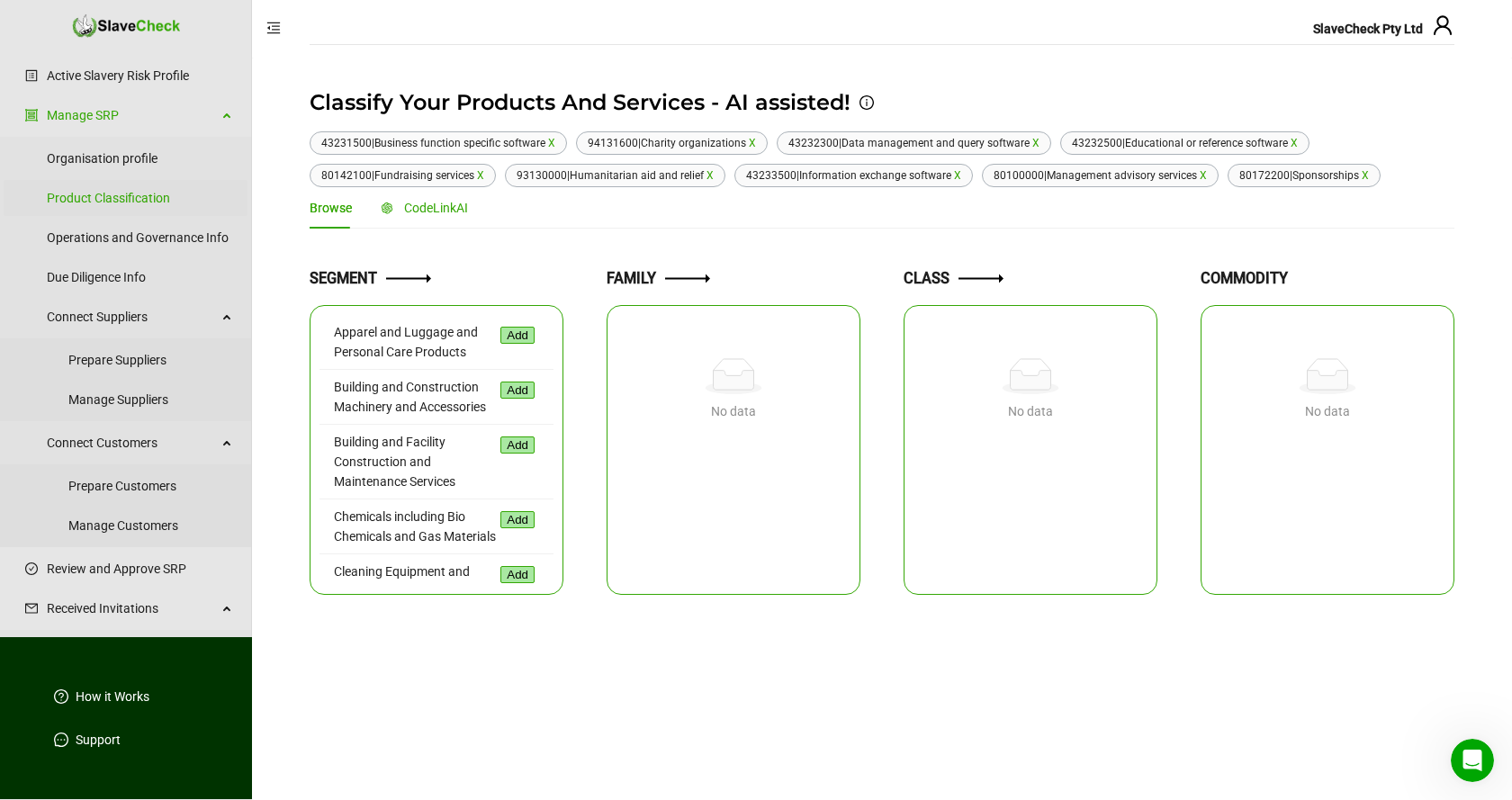
click at [446, 208] on span "CodeLinkAI" at bounding box center [435, 208] width 64 height 14
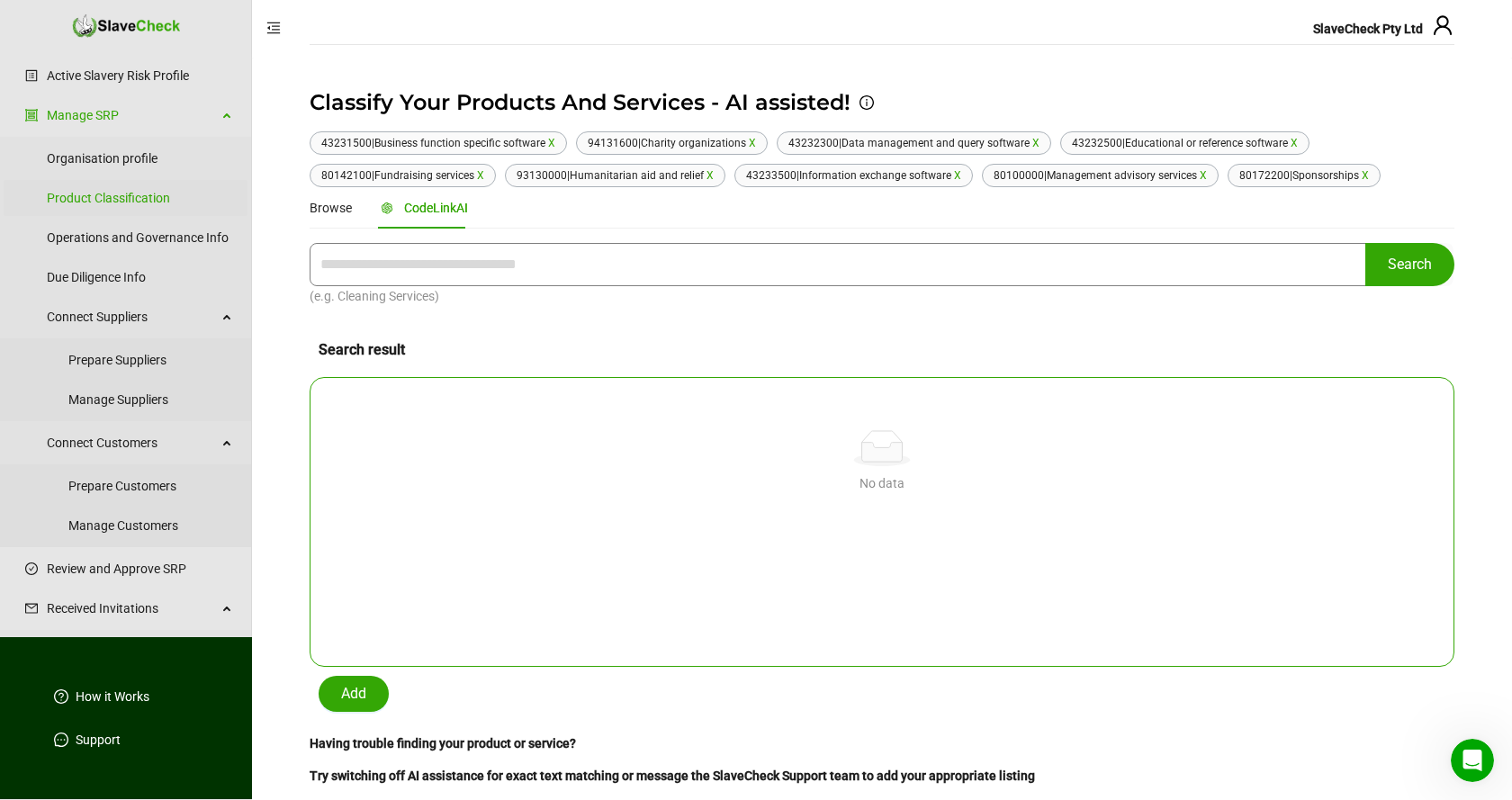
click at [495, 263] on input "text" at bounding box center [837, 264] width 1057 height 43
click at [1409, 259] on span "Search" at bounding box center [1410, 264] width 44 height 22
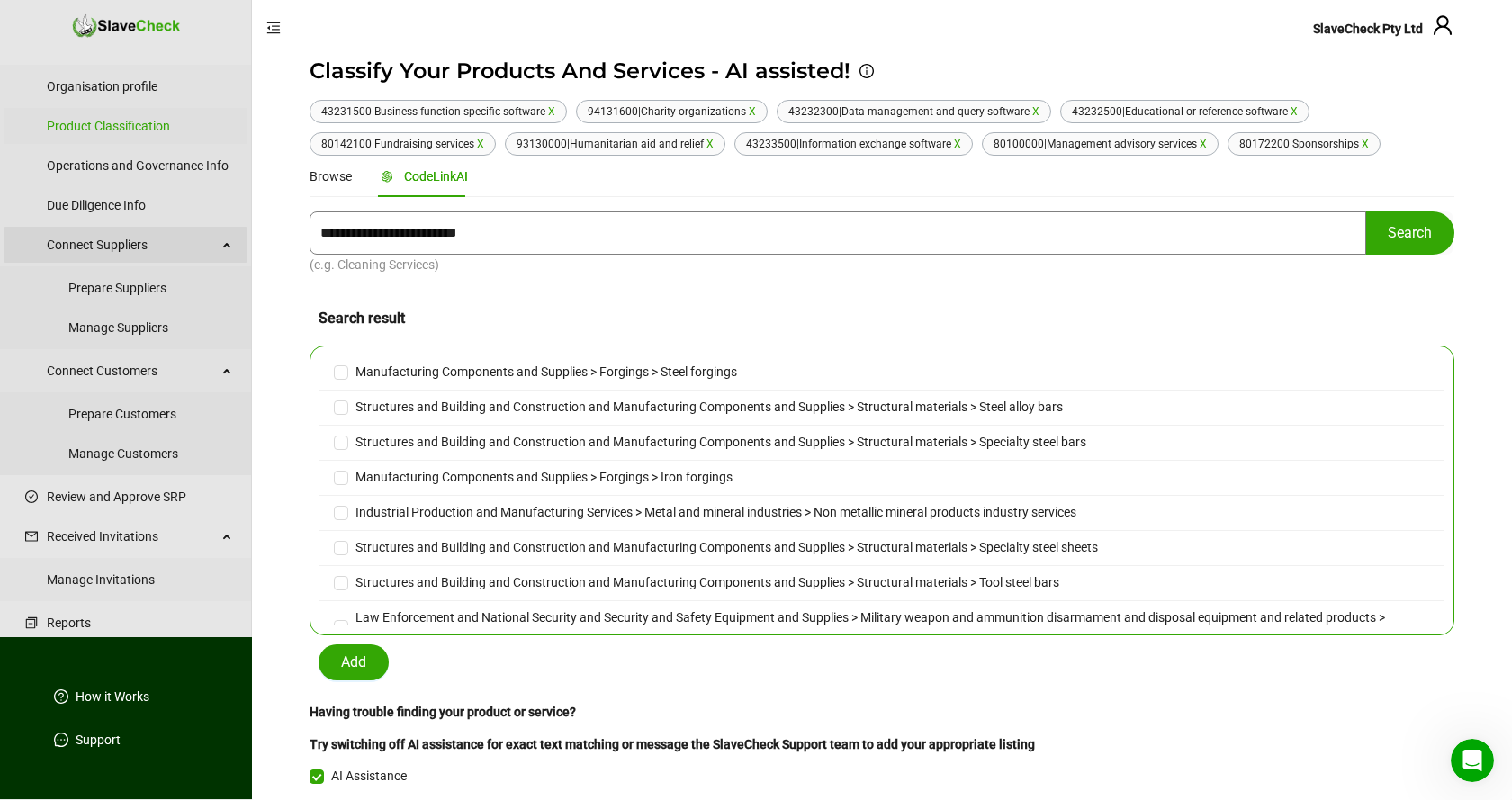
scroll to position [119, 0]
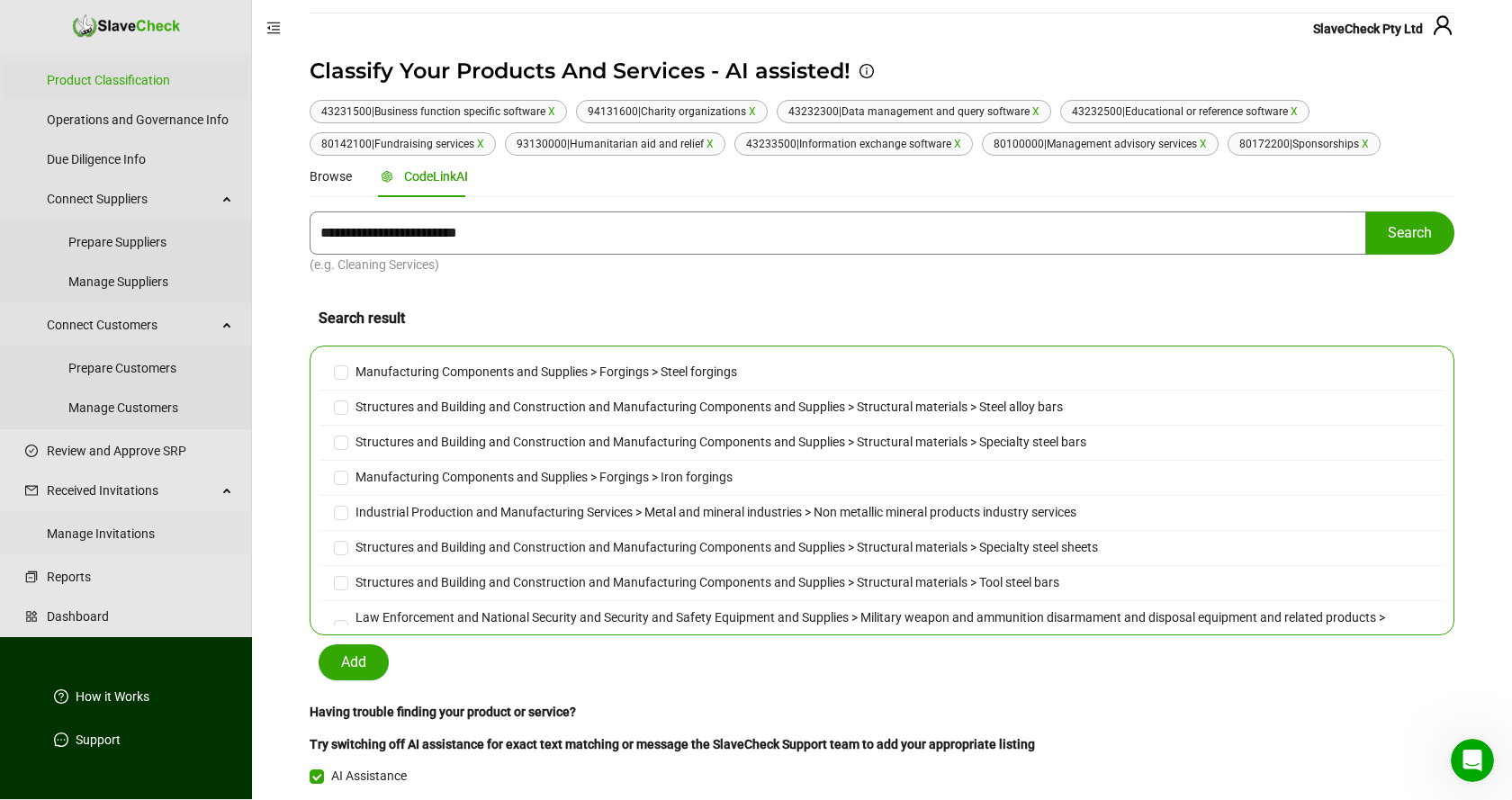
type input "**********"
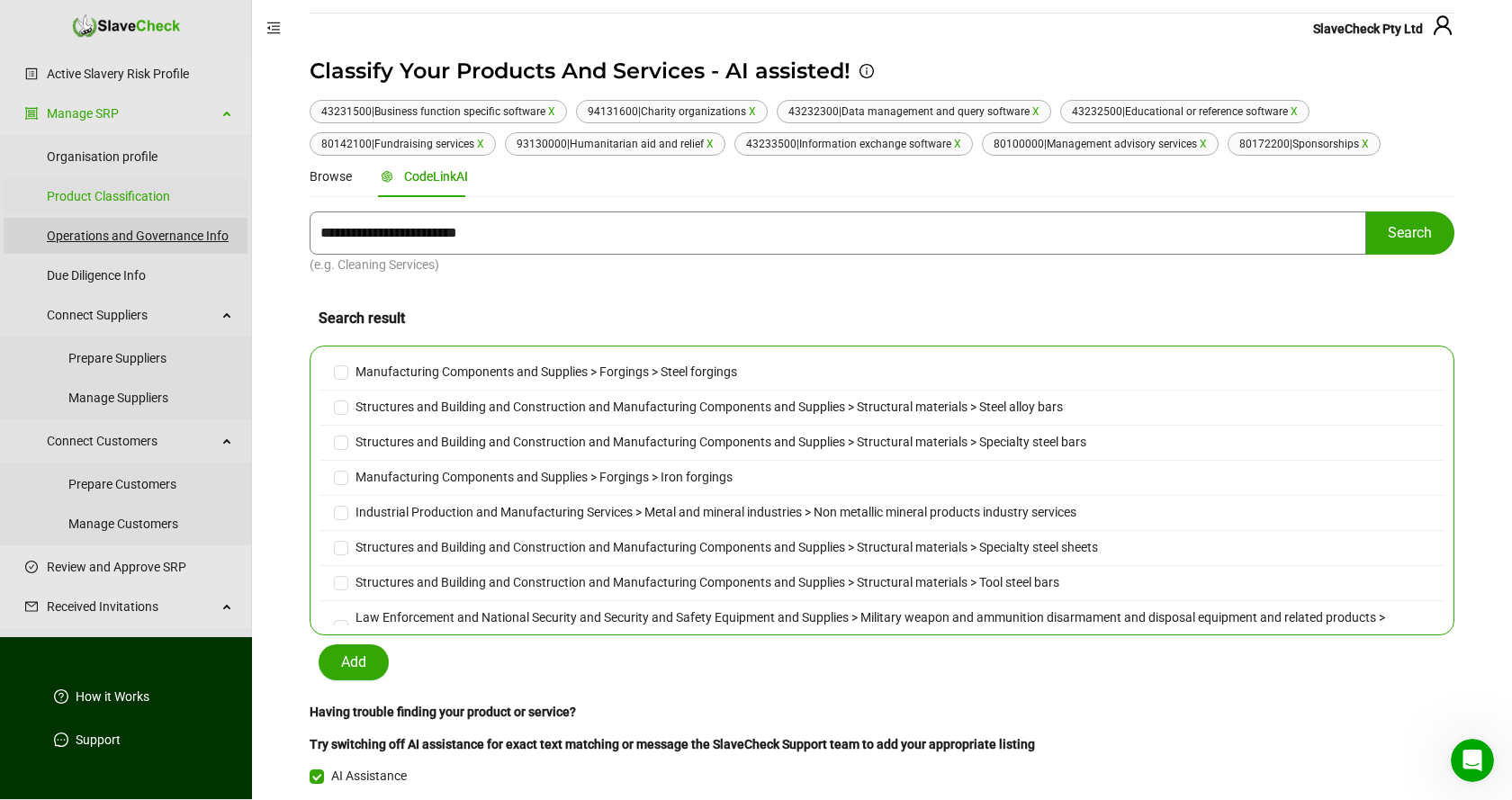
scroll to position [0, 0]
click at [118, 69] on link "Active Slavery Risk Profile" at bounding box center [140, 75] width 187 height 36
